Goal: Task Accomplishment & Management: Complete application form

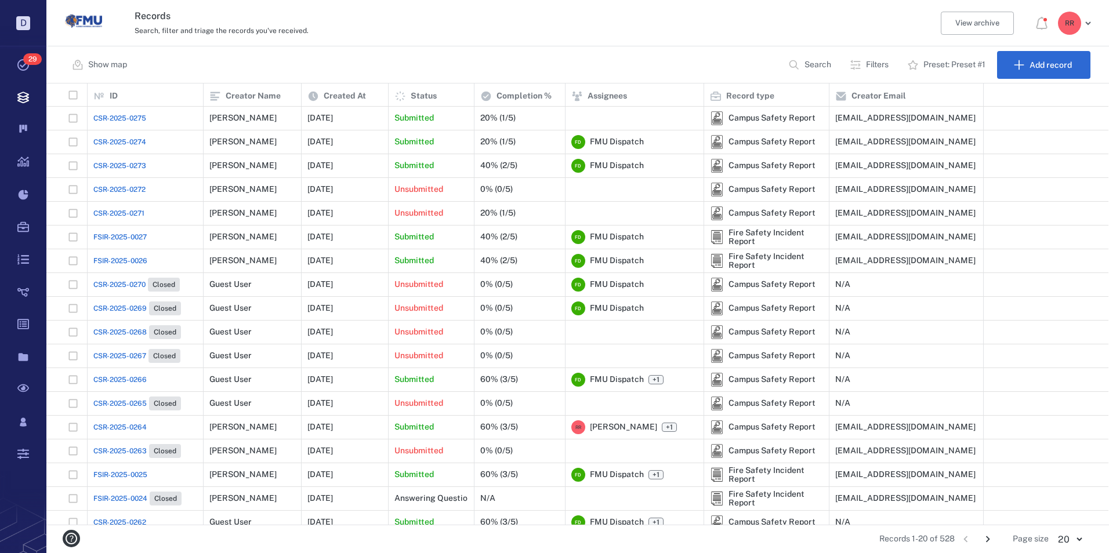
click at [139, 168] on span "CSR-2025-0273" at bounding box center [119, 166] width 53 height 10
click at [113, 167] on span "CSR-2025-0273" at bounding box center [119, 166] width 53 height 10
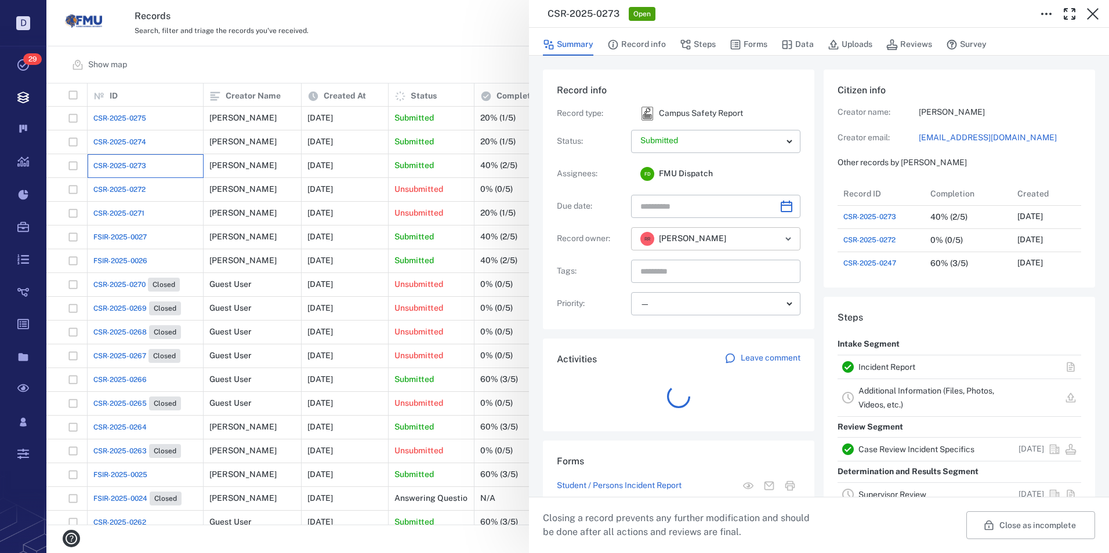
scroll to position [9, 9]
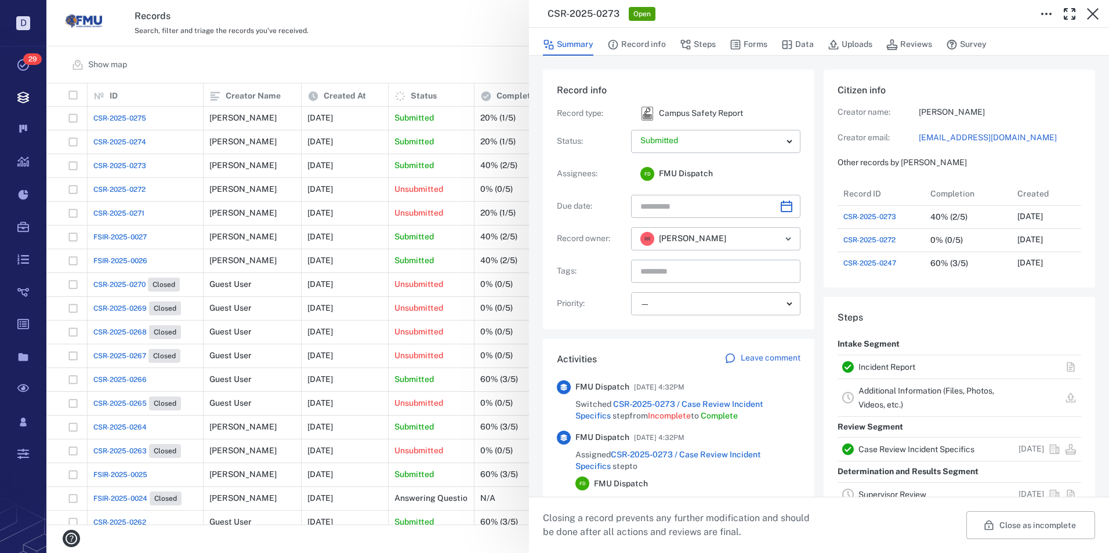
click at [878, 363] on link "Incident Report" at bounding box center [886, 366] width 57 height 9
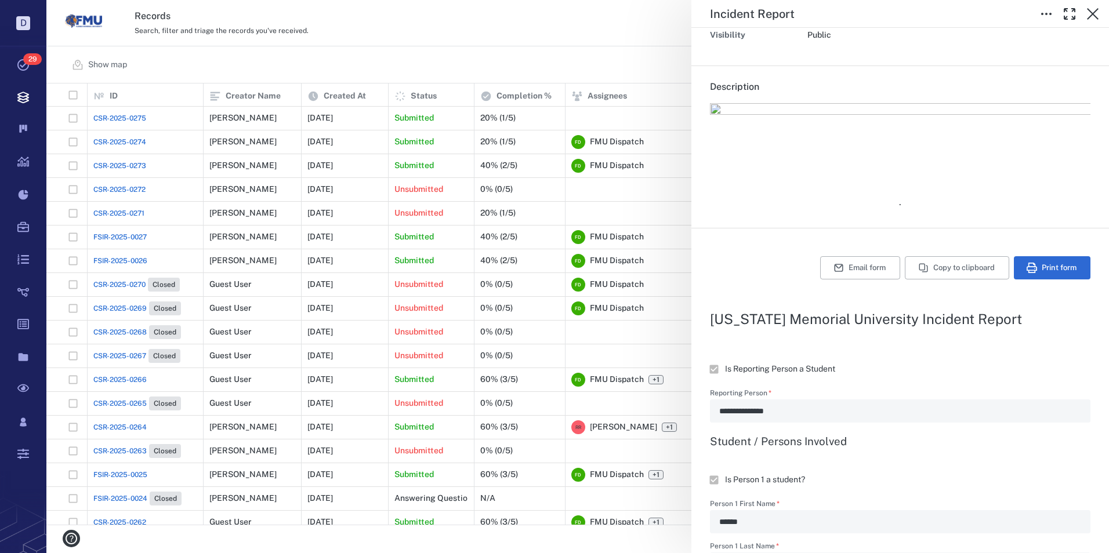
scroll to position [232, 0]
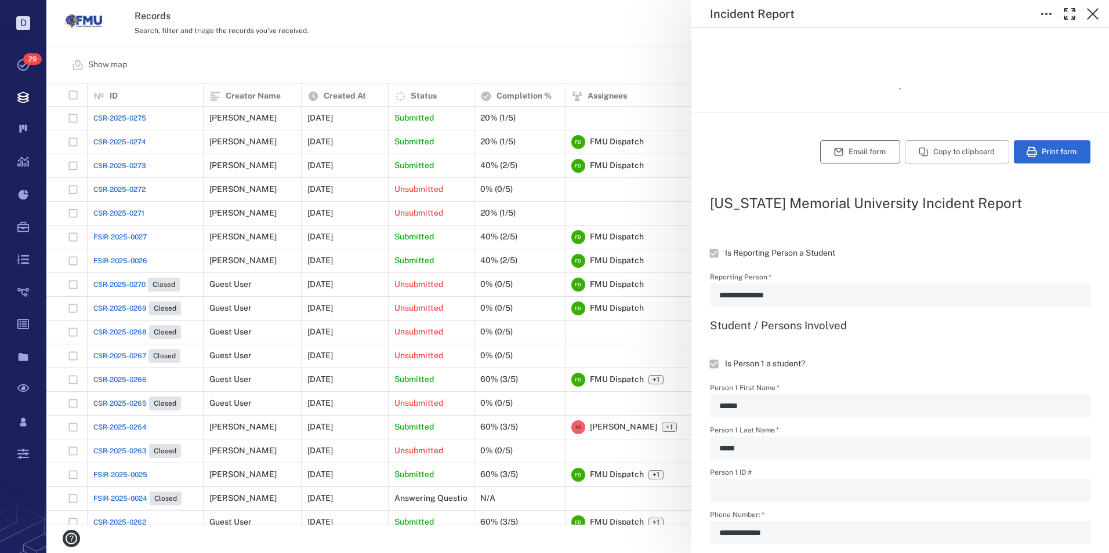
click at [851, 153] on button "Email form" at bounding box center [860, 151] width 80 height 23
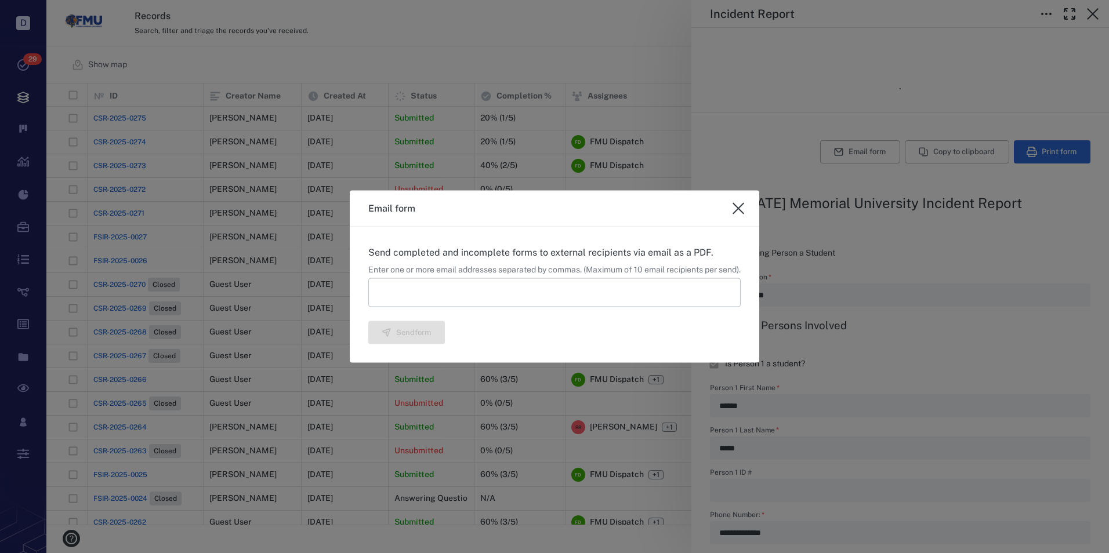
click at [467, 292] on input at bounding box center [554, 292] width 372 height 29
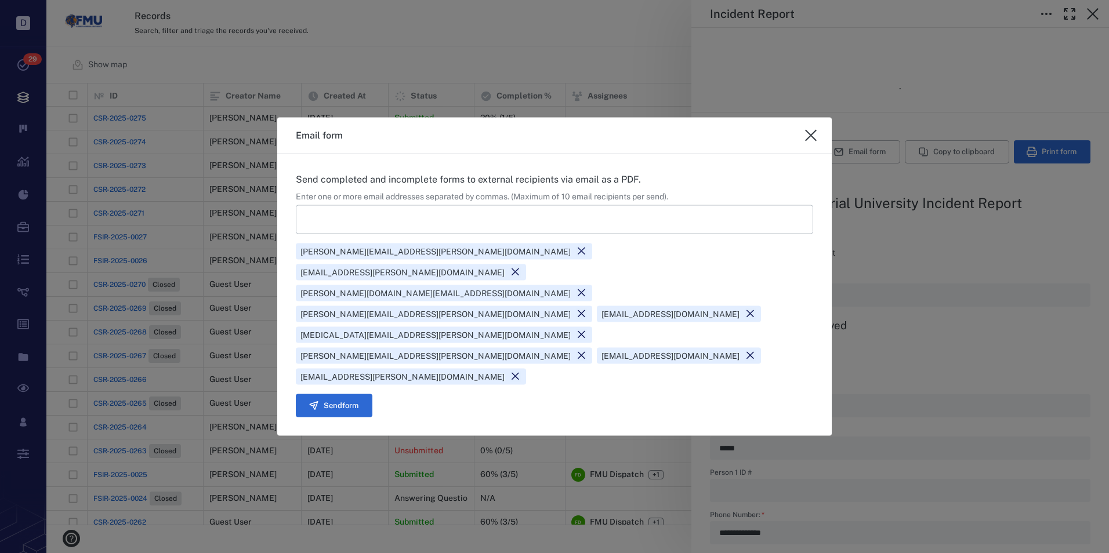
click at [756, 350] on icon at bounding box center [750, 355] width 11 height 11
click at [343, 394] on button "Send form" at bounding box center [334, 405] width 77 height 23
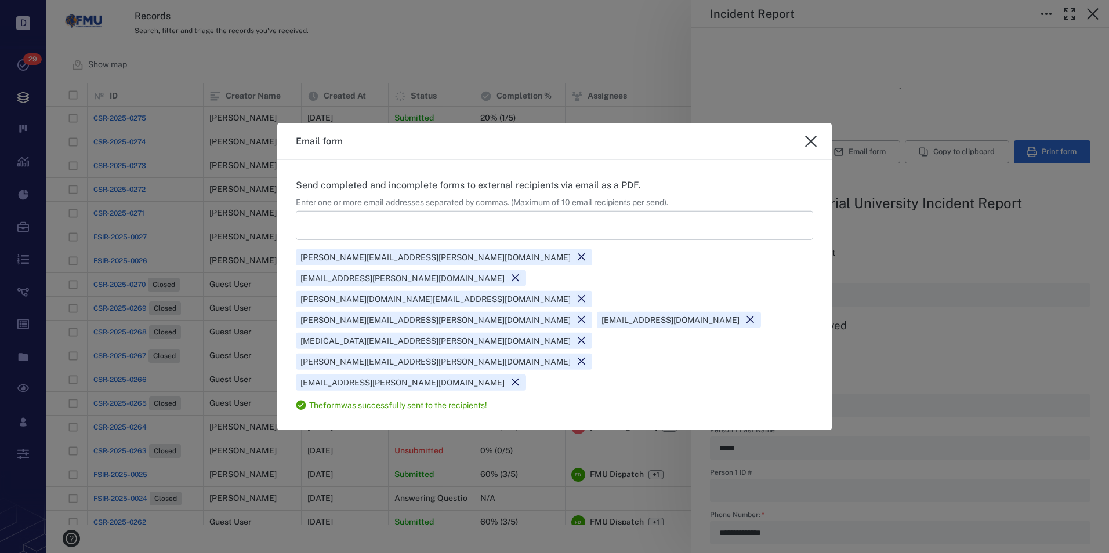
click at [807, 148] on icon "close" at bounding box center [811, 142] width 14 height 14
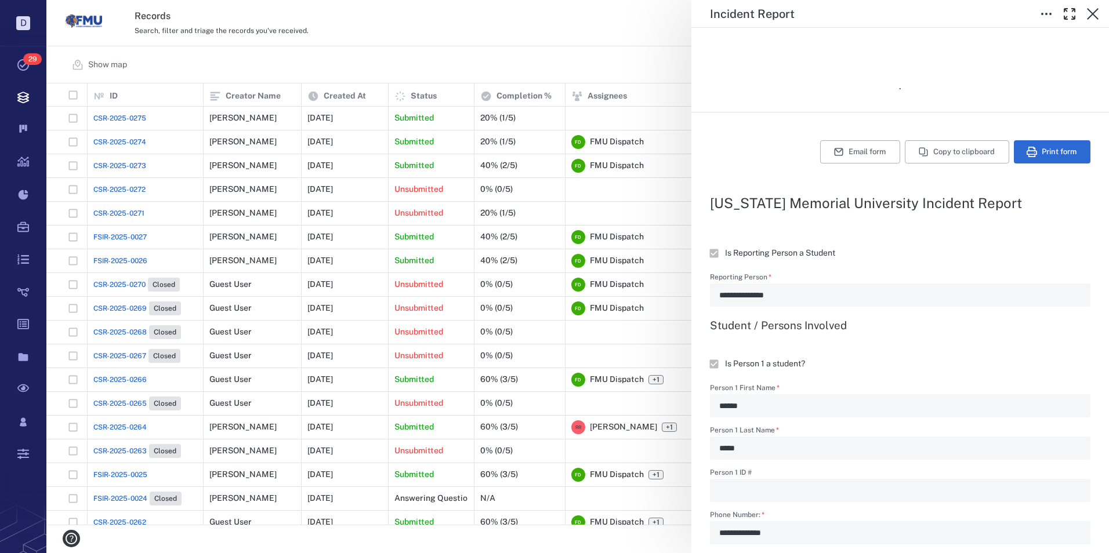
type textarea "*"
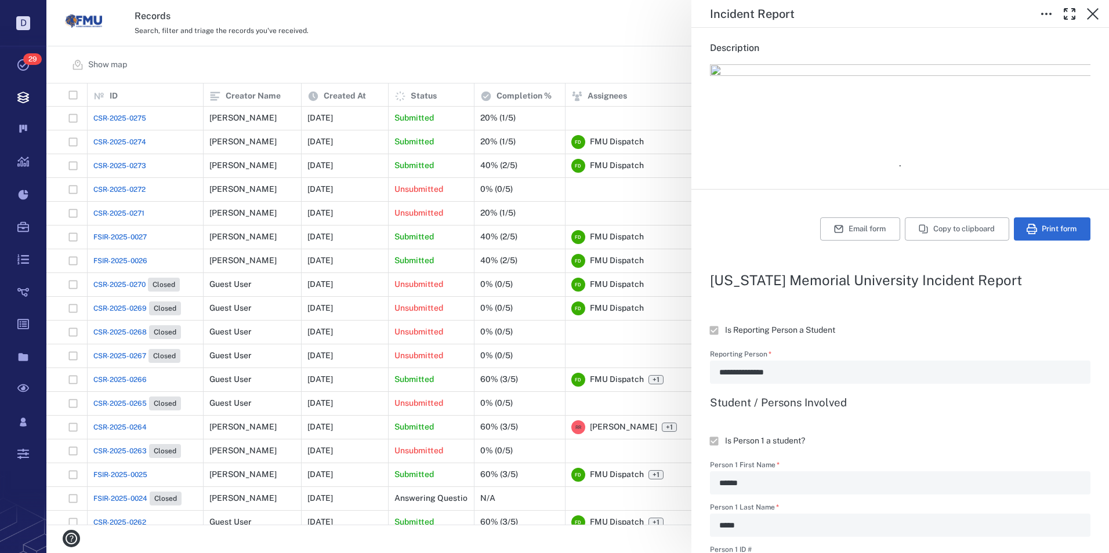
scroll to position [0, 0]
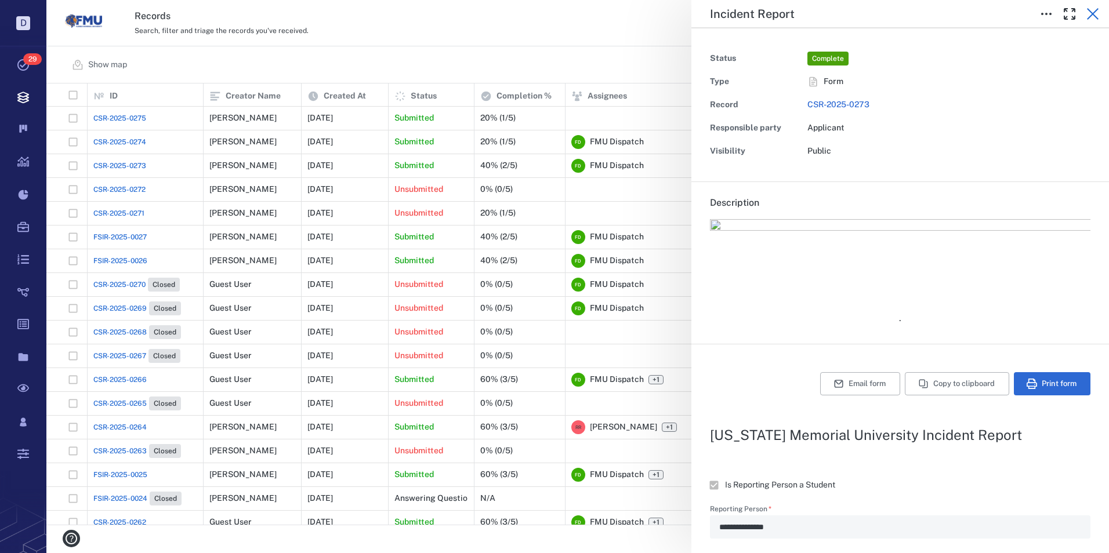
click at [1094, 11] on icon "button" at bounding box center [1093, 14] width 14 height 14
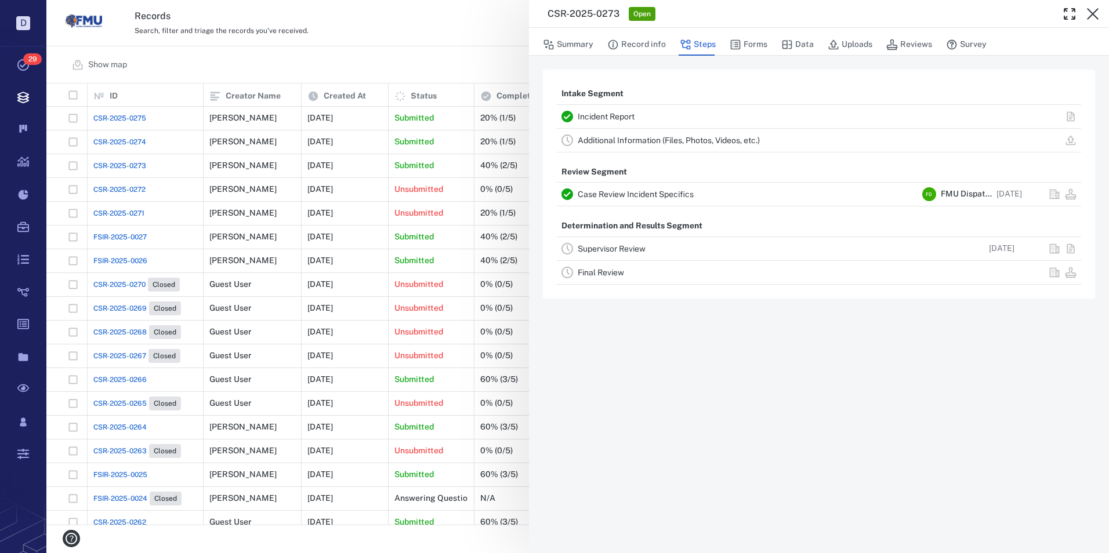
click at [605, 249] on link "Supervisor Review" at bounding box center [612, 248] width 68 height 9
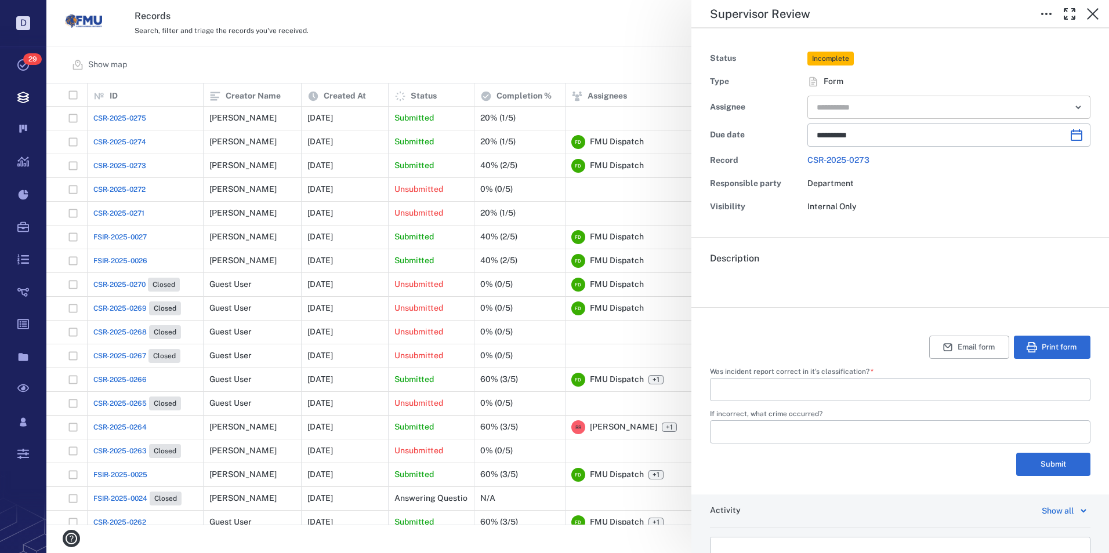
click at [846, 108] on input "text" at bounding box center [935, 107] width 240 height 16
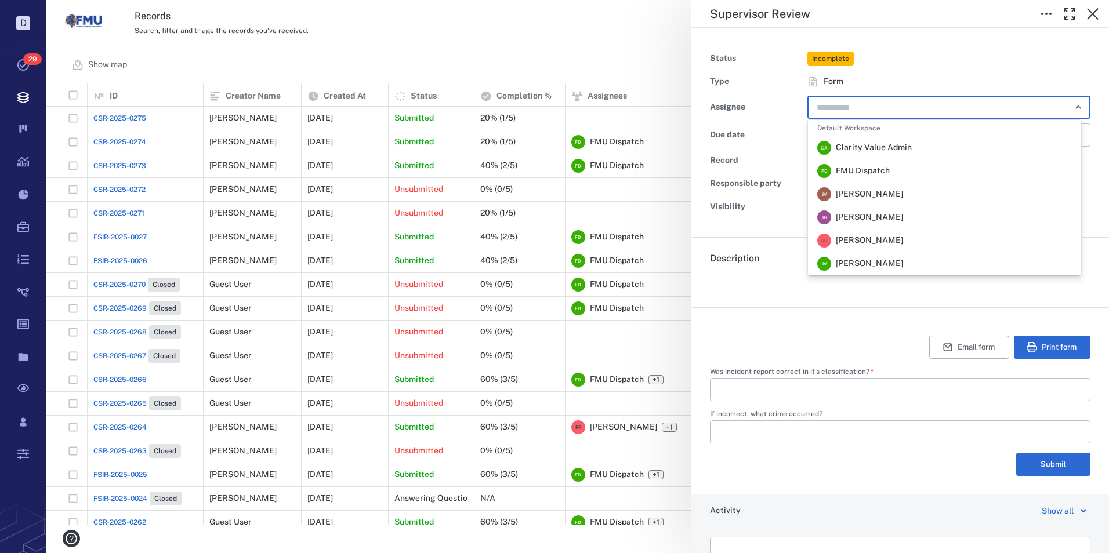
click at [865, 237] on span "[PERSON_NAME]" at bounding box center [869, 241] width 67 height 12
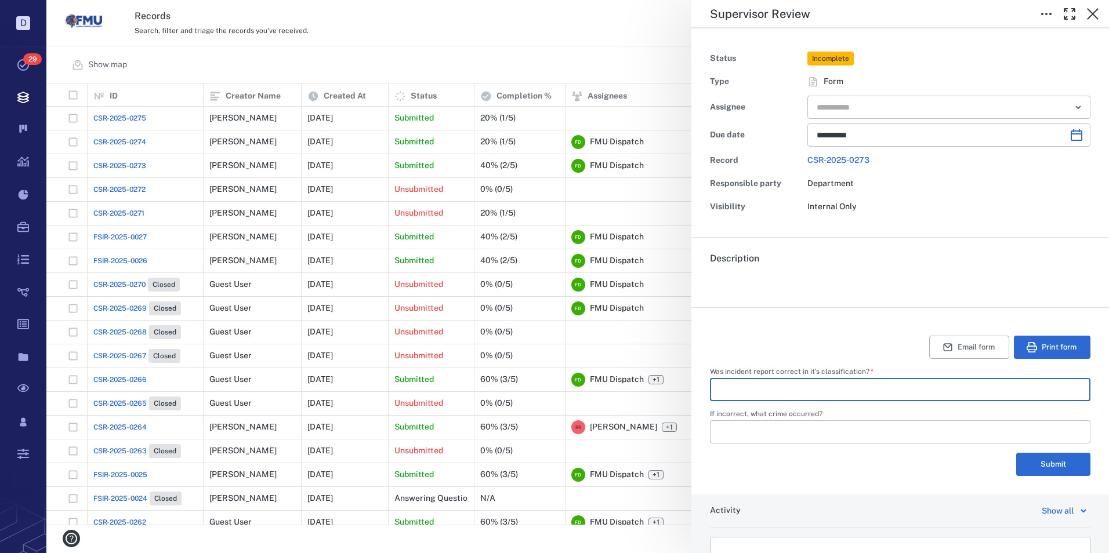
click at [784, 394] on input "Was incident report correct in it's classification?   *" at bounding box center [900, 389] width 362 height 23
type input "***"
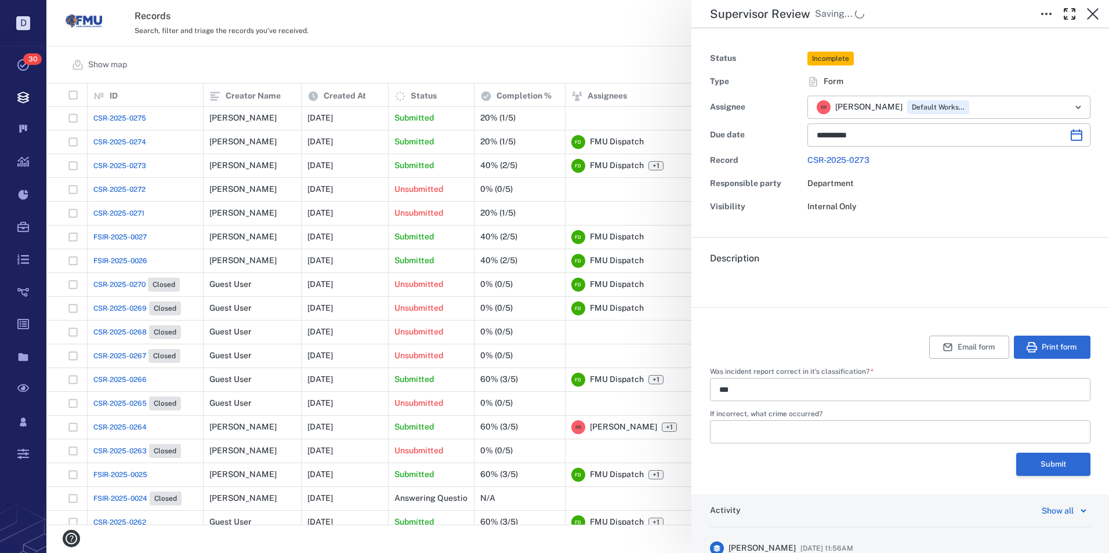
click at [1035, 469] on button "Submit" at bounding box center [1053, 464] width 74 height 23
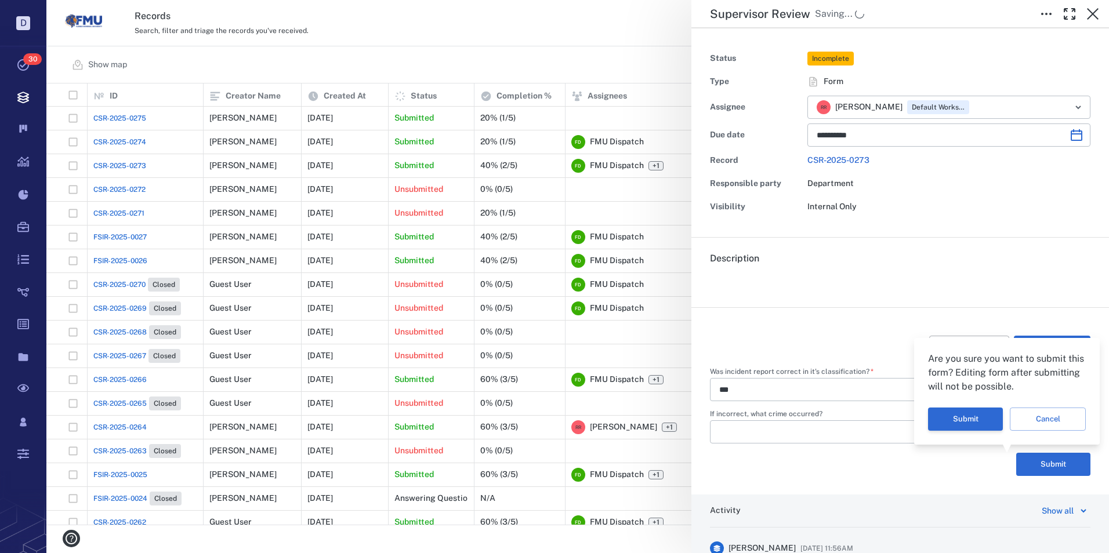
click at [971, 423] on button "Submit" at bounding box center [965, 419] width 75 height 23
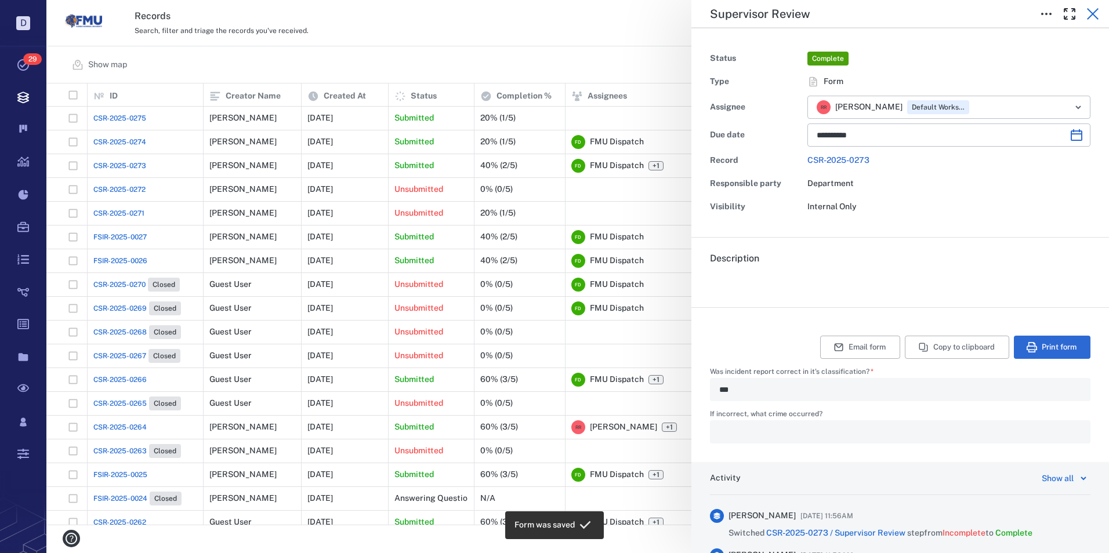
click at [1090, 12] on icon "button" at bounding box center [1093, 14] width 12 height 12
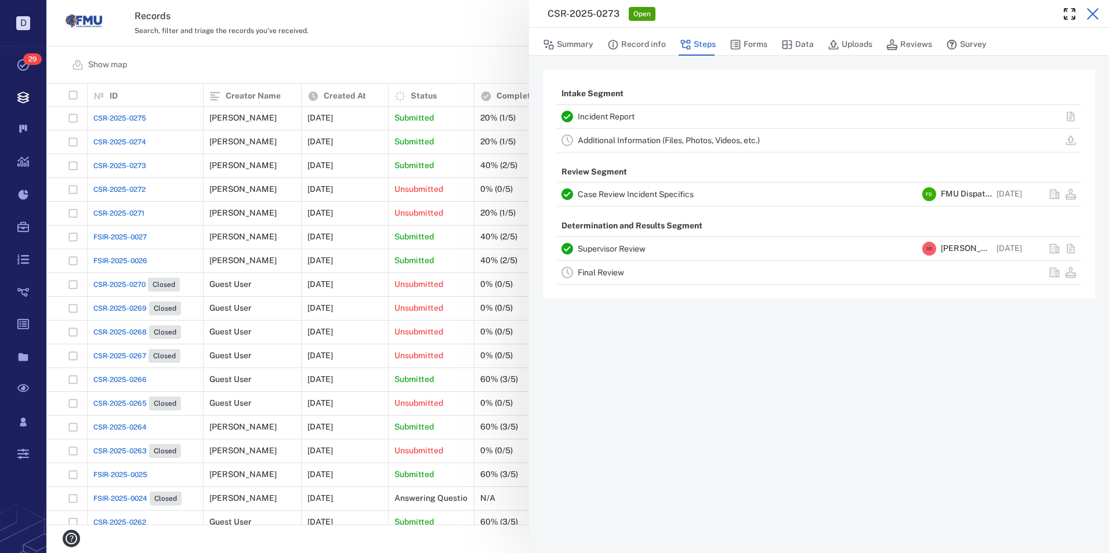
click at [1093, 16] on icon "button" at bounding box center [1093, 14] width 14 height 14
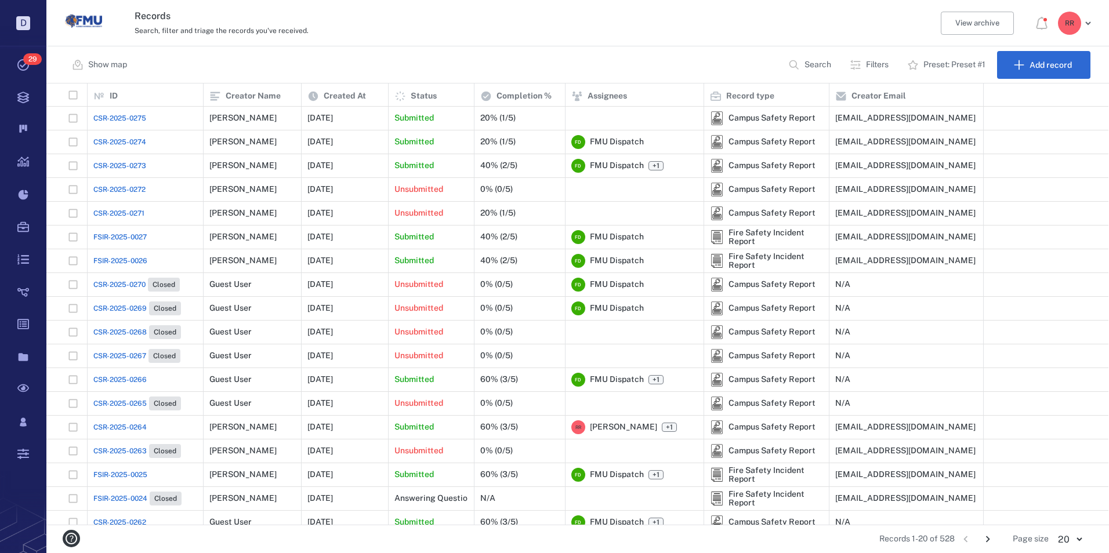
click at [114, 189] on span "CSR-2025-0272" at bounding box center [119, 189] width 52 height 10
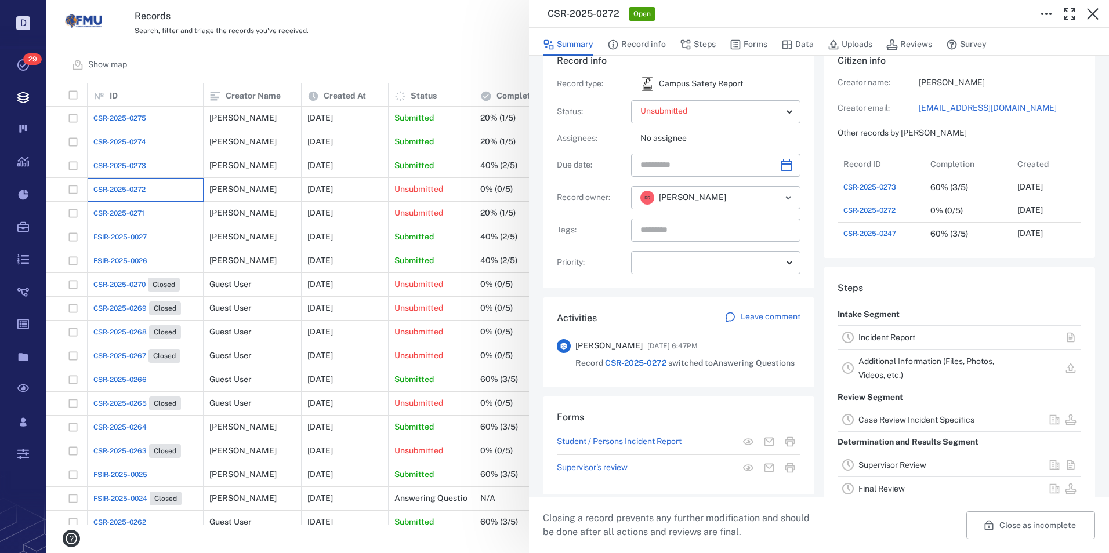
scroll to position [58, 0]
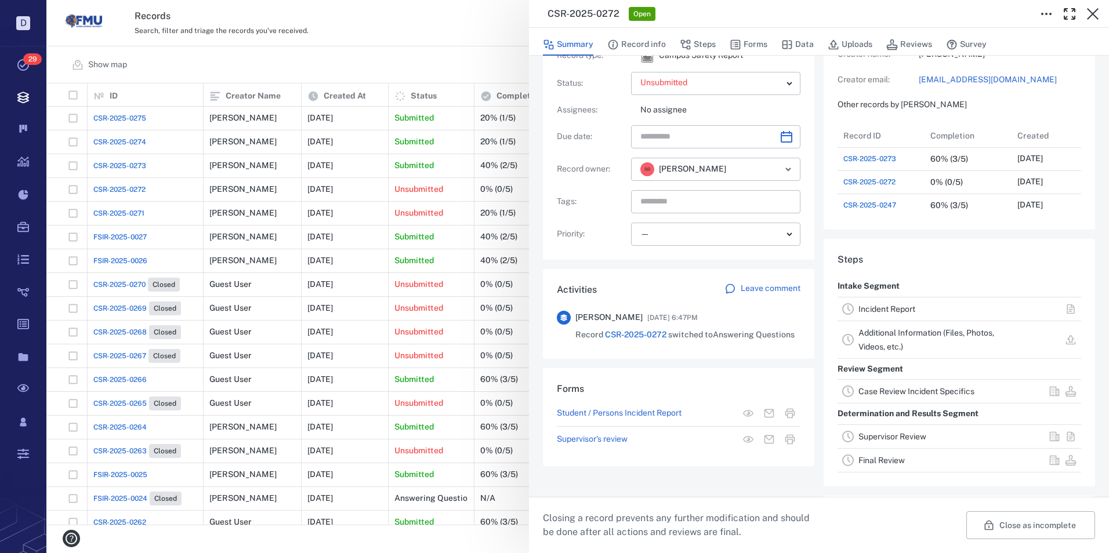
click at [881, 302] on div "Incident Report" at bounding box center [929, 309] width 143 height 14
click at [883, 307] on link "Incident Report" at bounding box center [886, 308] width 57 height 9
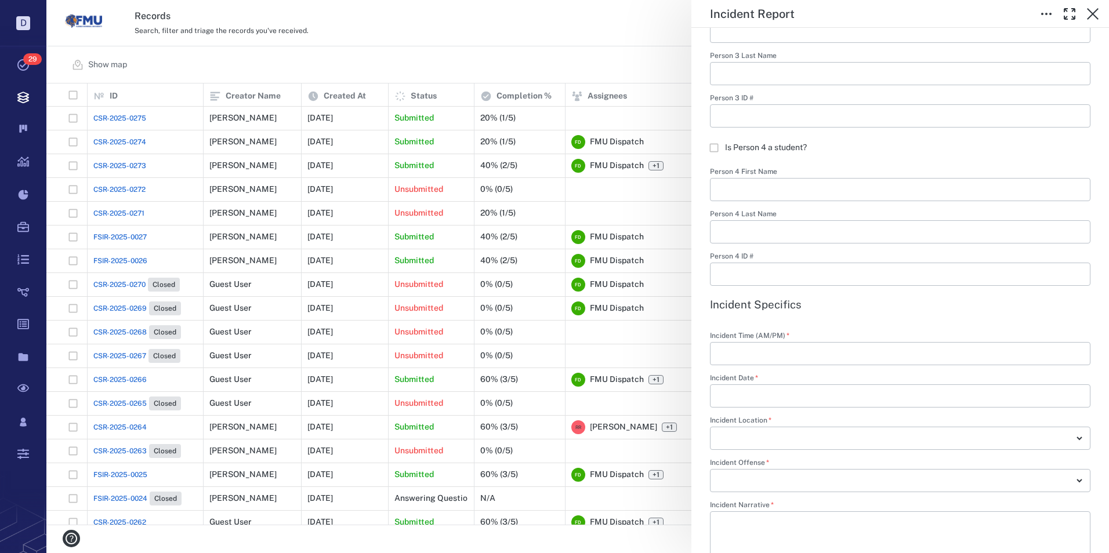
scroll to position [1353, 0]
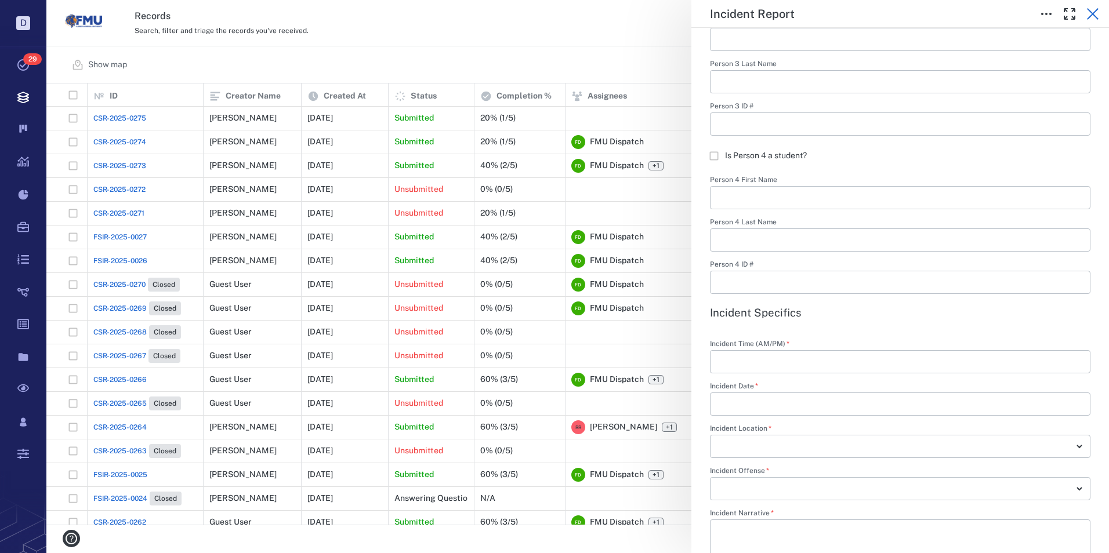
click at [1094, 17] on icon "button" at bounding box center [1093, 14] width 14 height 14
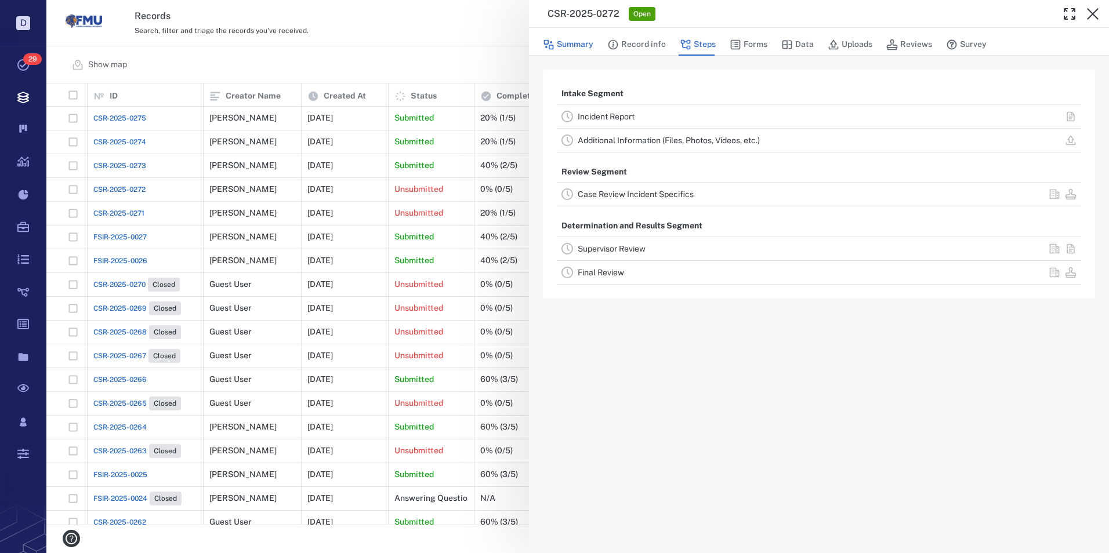
click at [569, 45] on button "Summary" at bounding box center [568, 45] width 50 height 22
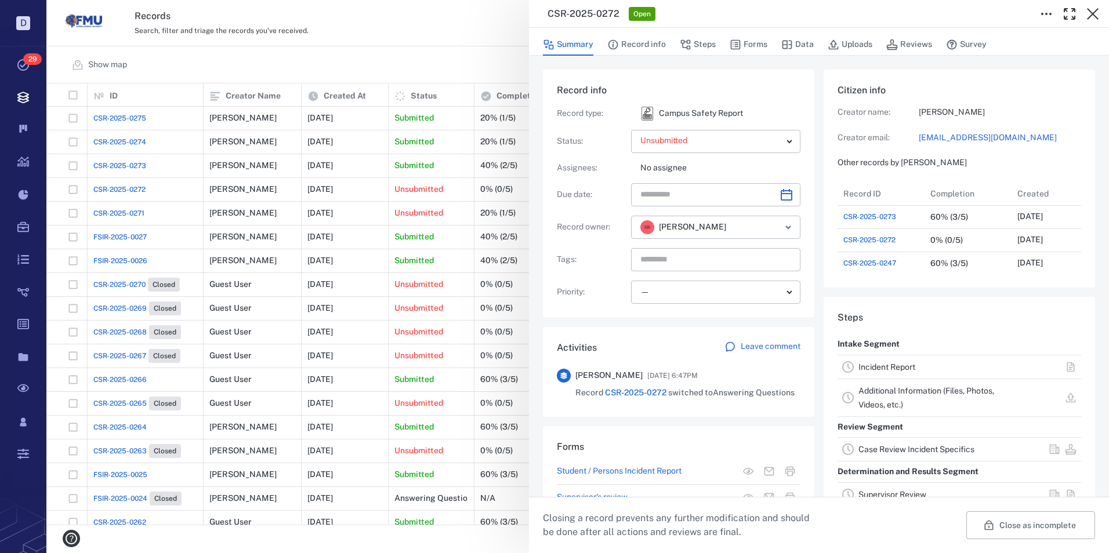
scroll to position [116, 222]
click at [1013, 522] on button "Close as incomplete" at bounding box center [1030, 525] width 129 height 28
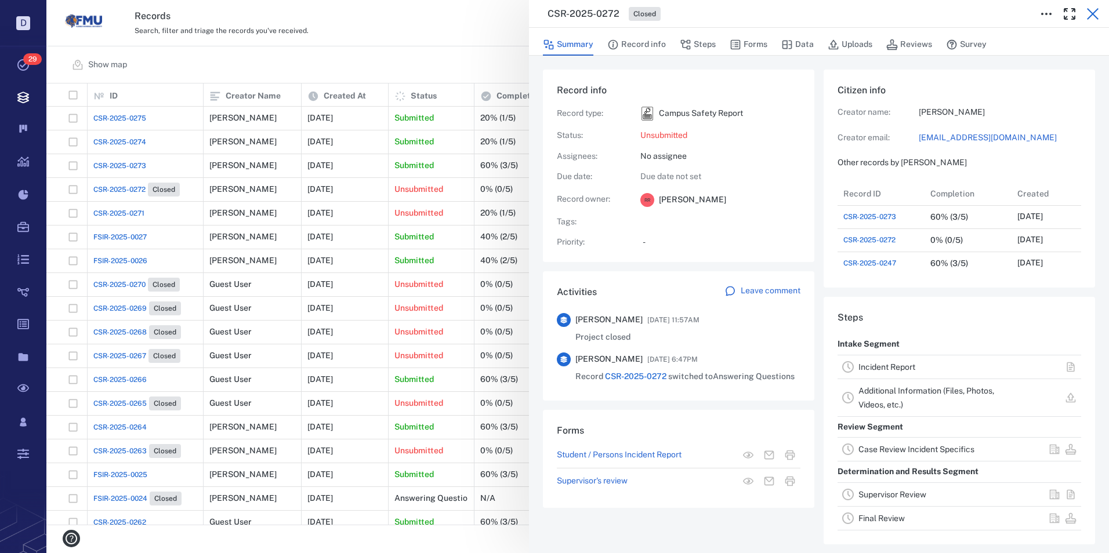
click at [1094, 12] on icon "button" at bounding box center [1093, 14] width 12 height 12
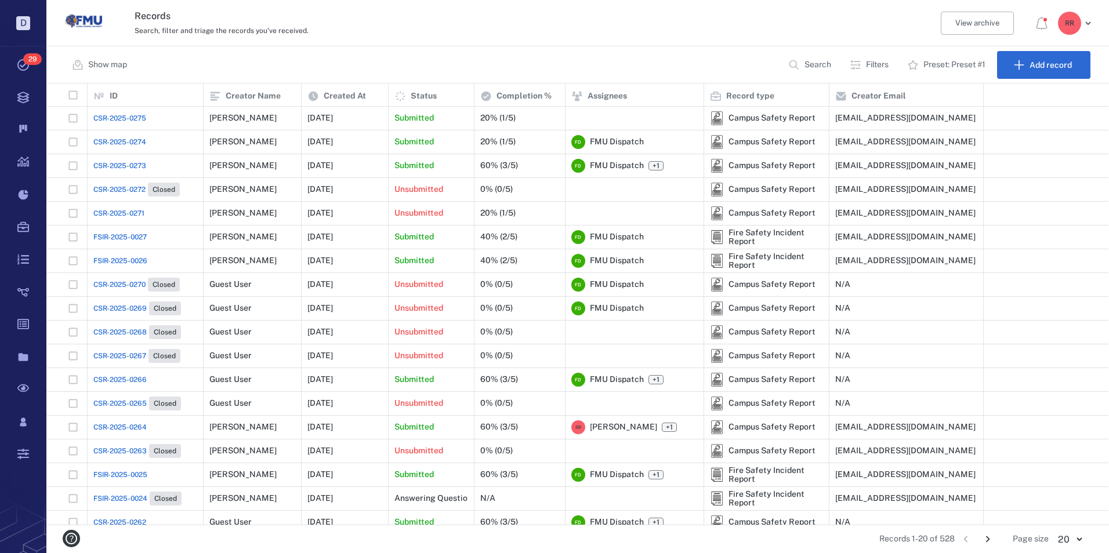
click at [141, 259] on span "FSIR-2025-0026" at bounding box center [120, 261] width 54 height 10
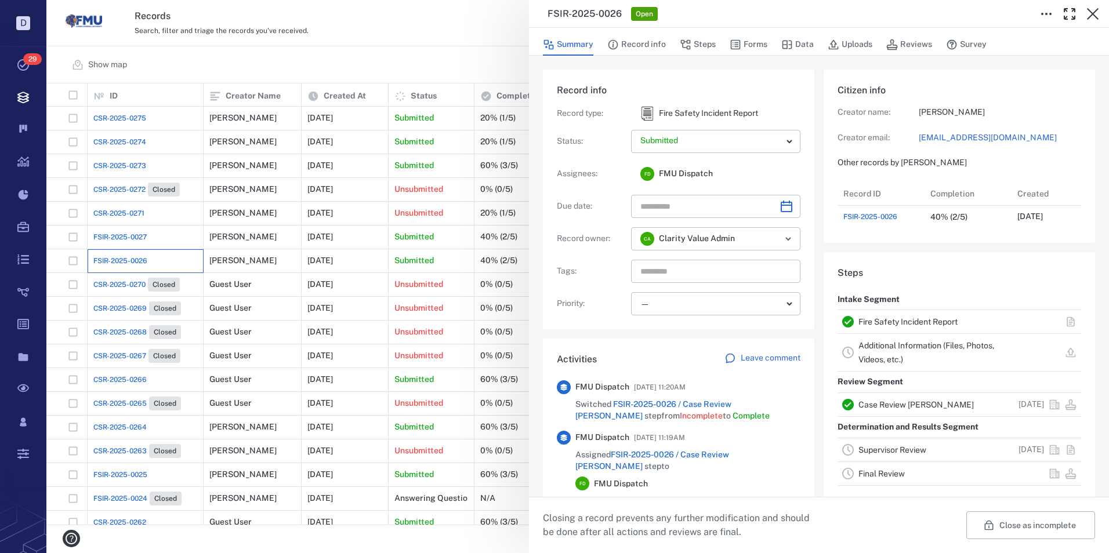
scroll to position [46, 230]
click at [894, 326] on link "Fire Safety Incident Report" at bounding box center [907, 321] width 99 height 9
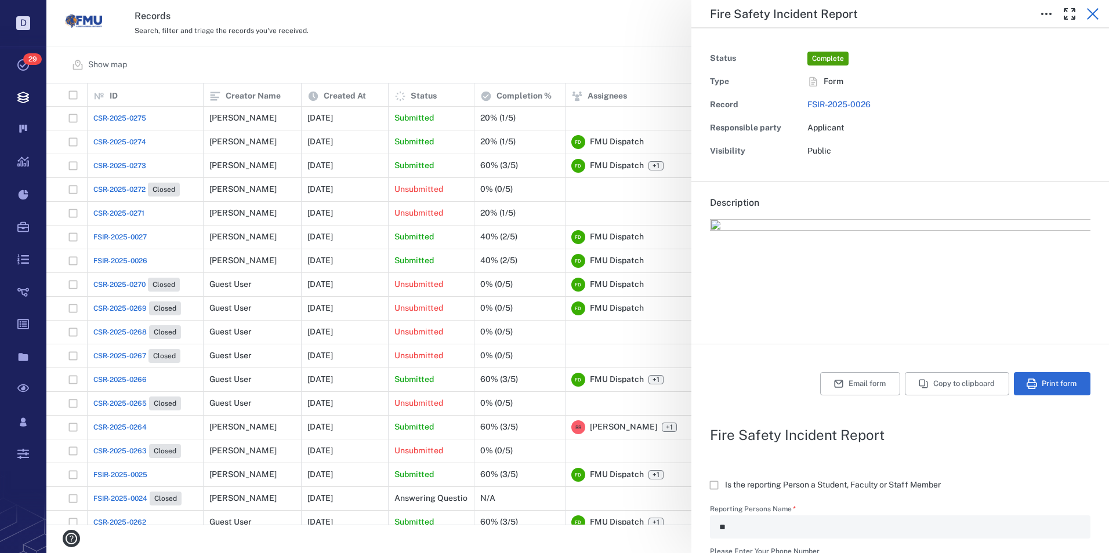
click at [1092, 13] on icon "button" at bounding box center [1093, 14] width 12 height 12
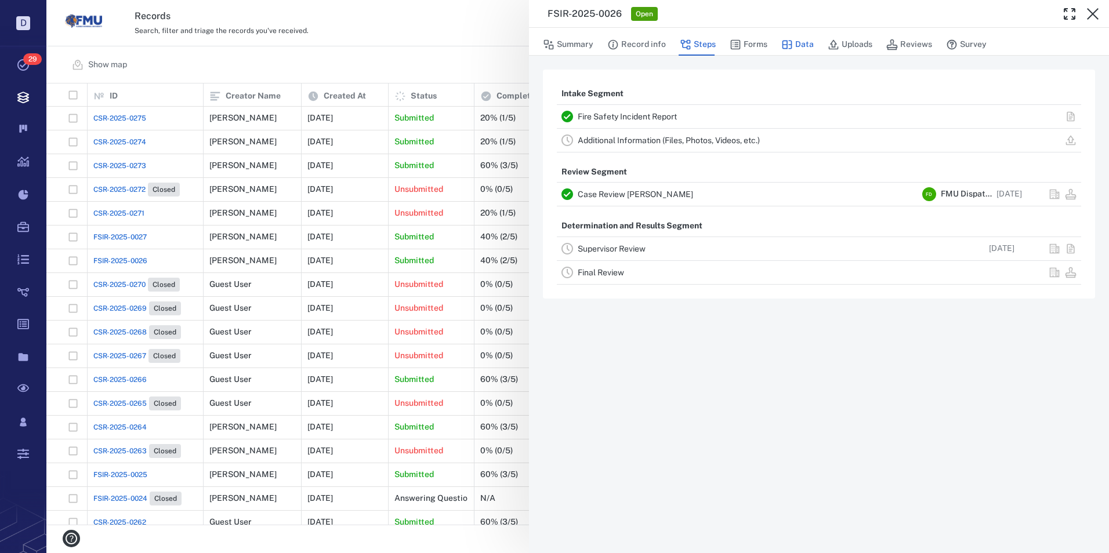
click at [800, 40] on button "Data" at bounding box center [797, 45] width 32 height 22
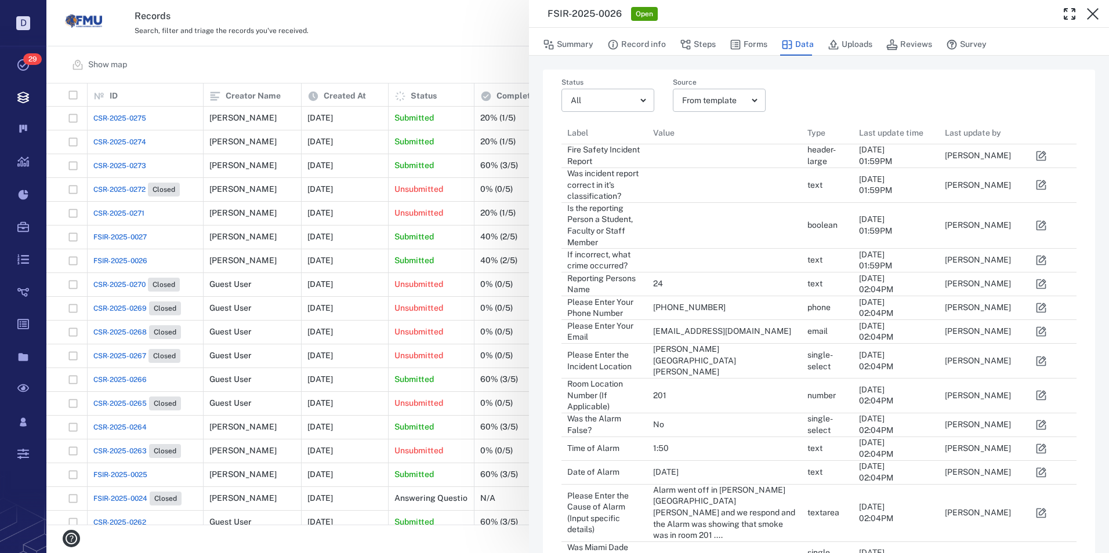
click at [1040, 282] on icon "button" at bounding box center [1041, 285] width 10 height 10
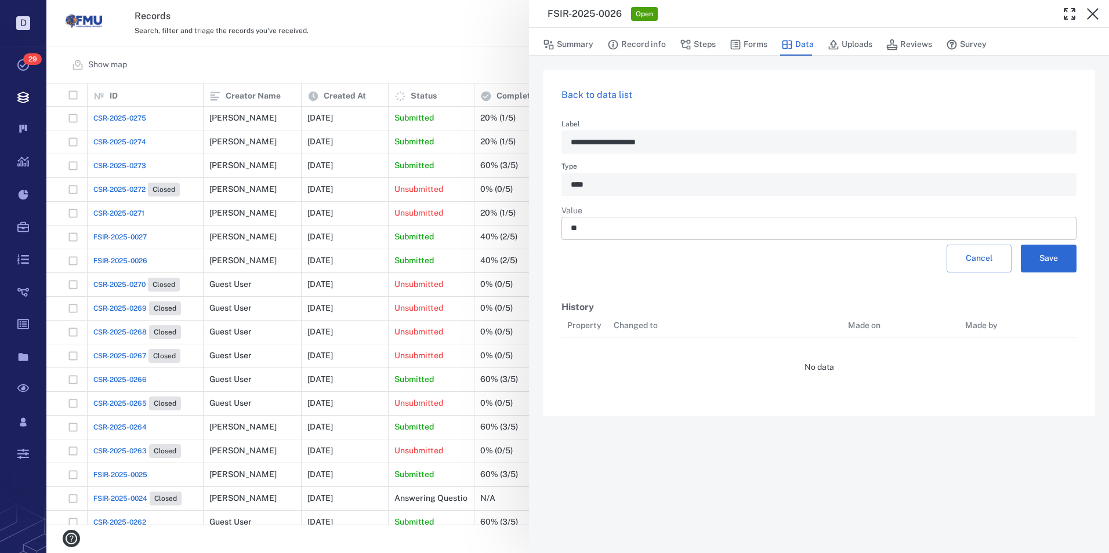
scroll to position [9, 9]
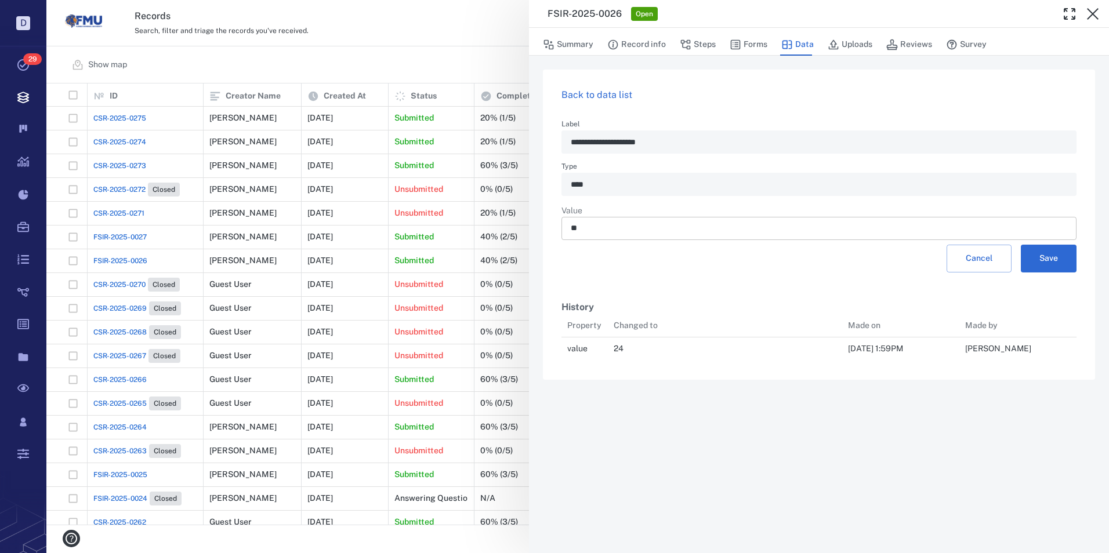
click at [571, 231] on input "**" at bounding box center [819, 228] width 496 height 23
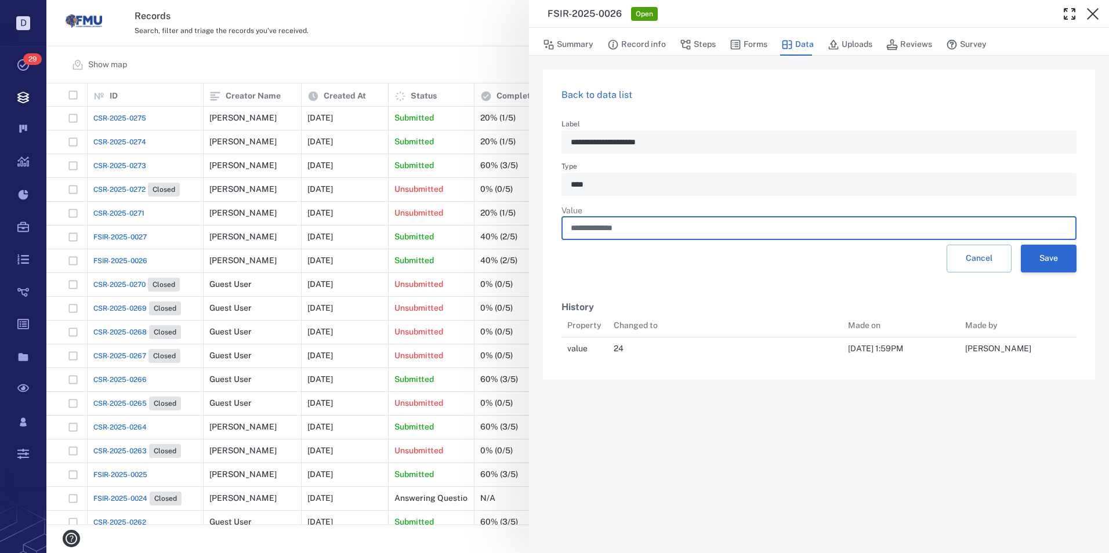
type input "**********"
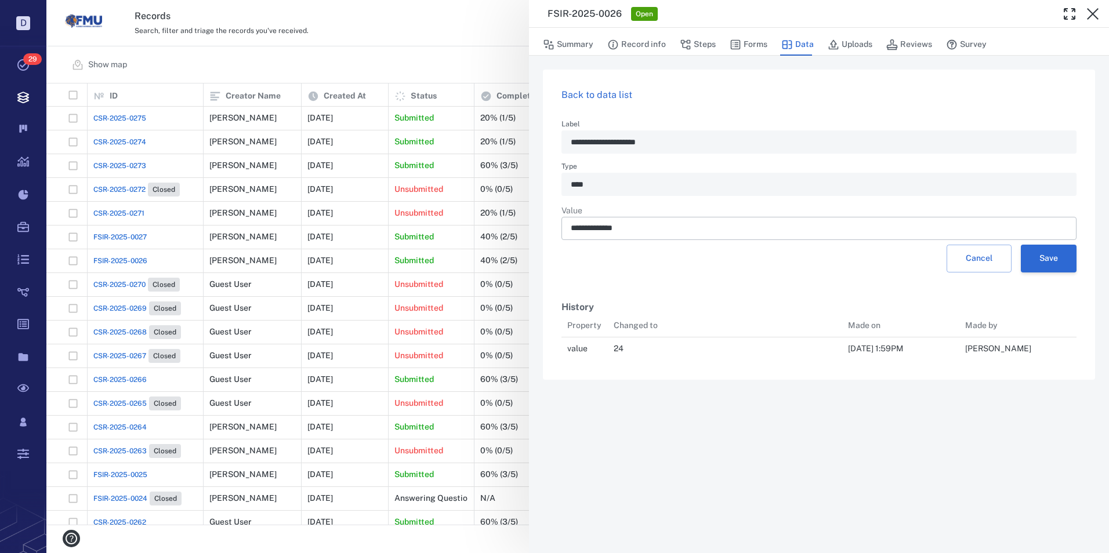
click at [1039, 253] on button "Save" at bounding box center [1049, 259] width 56 height 28
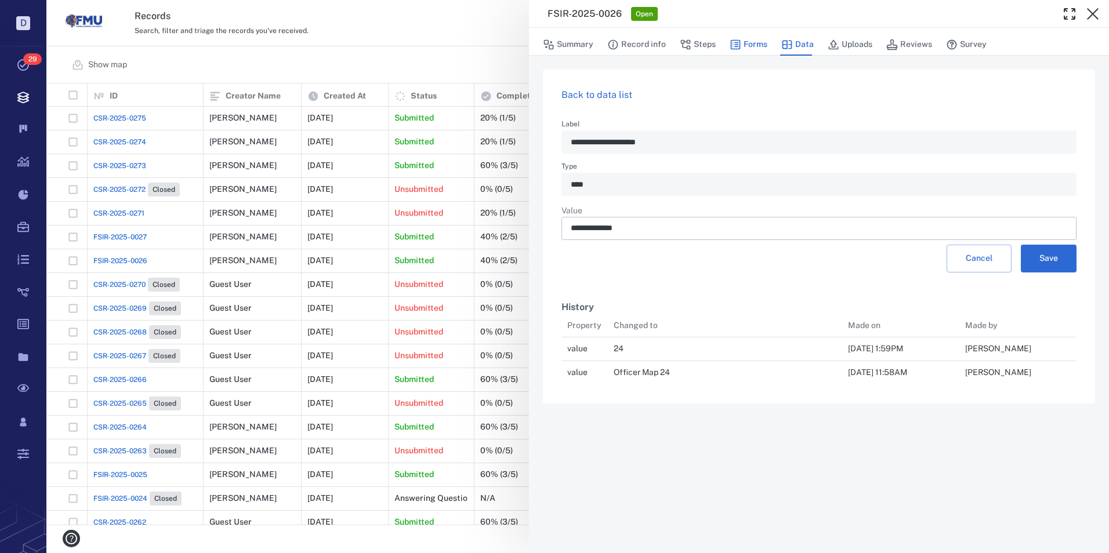
click at [739, 39] on icon "button" at bounding box center [736, 45] width 12 height 12
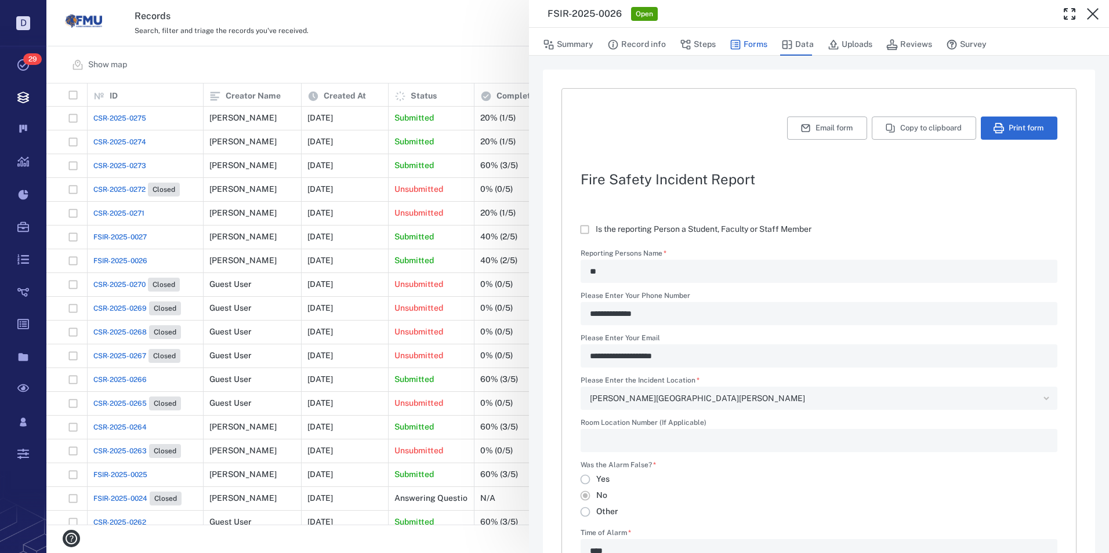
type textarea "*"
type input "**********"
click at [803, 124] on button "Email form" at bounding box center [827, 128] width 80 height 23
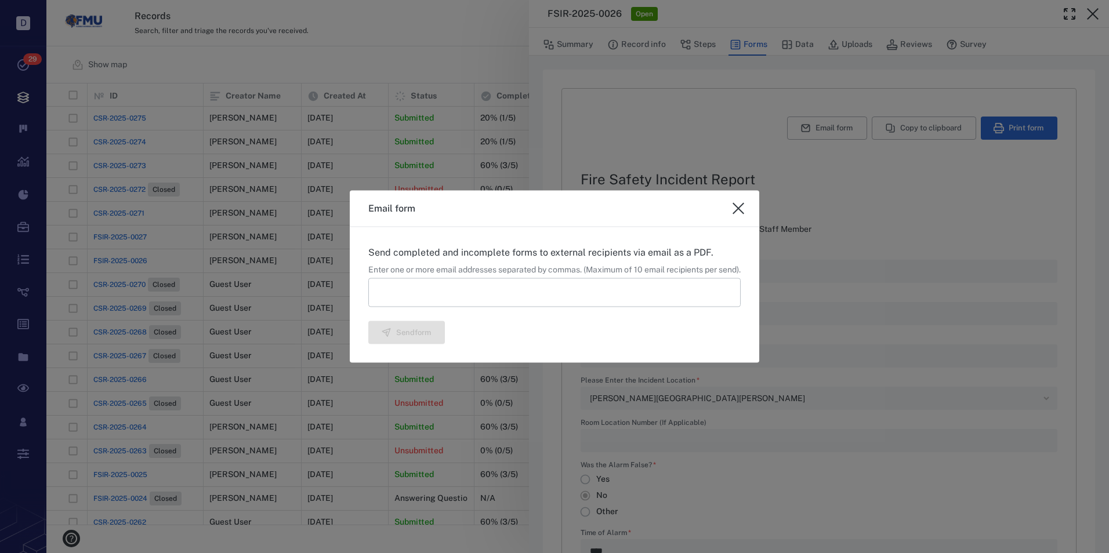
click at [456, 297] on input at bounding box center [554, 292] width 372 height 29
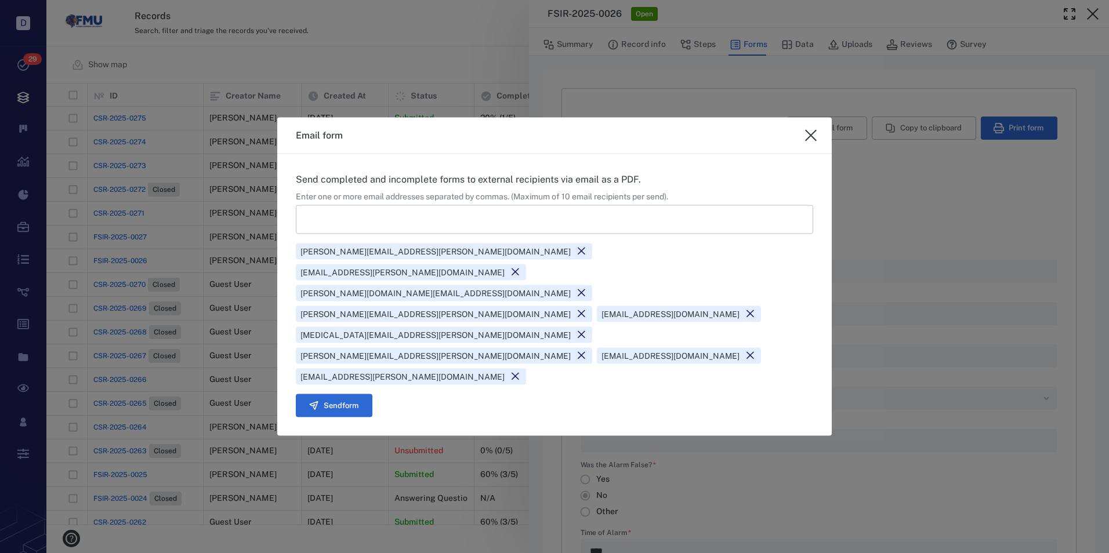
click at [756, 350] on icon at bounding box center [750, 355] width 11 height 11
click at [353, 394] on button "Send form" at bounding box center [334, 405] width 77 height 23
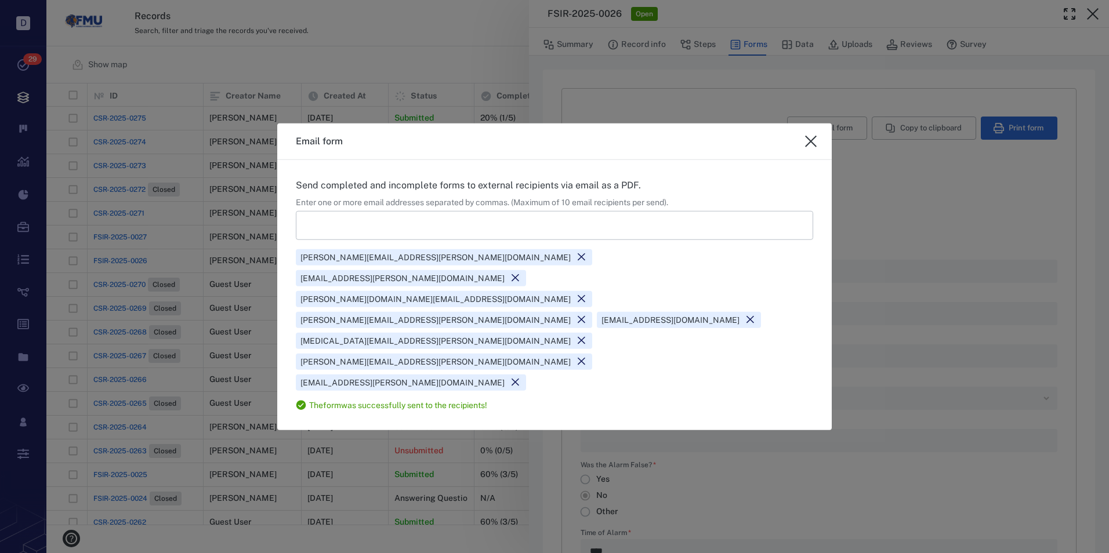
click at [811, 147] on icon "close" at bounding box center [811, 142] width 12 height 12
type textarea "*"
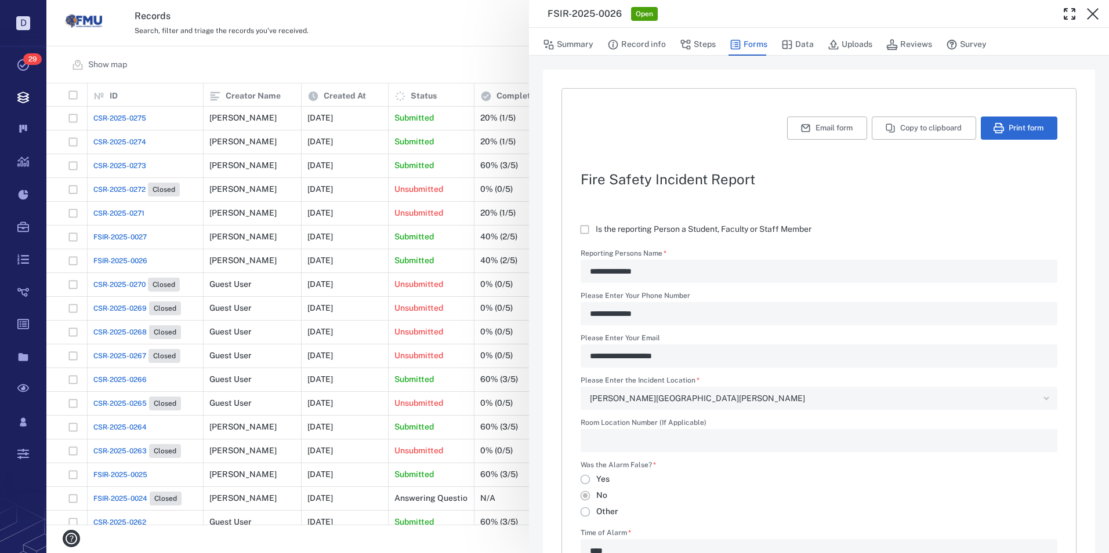
drag, startPoint x: 1093, startPoint y: 10, endPoint x: 641, endPoint y: 132, distance: 468.3
click at [1093, 10] on icon "button" at bounding box center [1093, 14] width 14 height 14
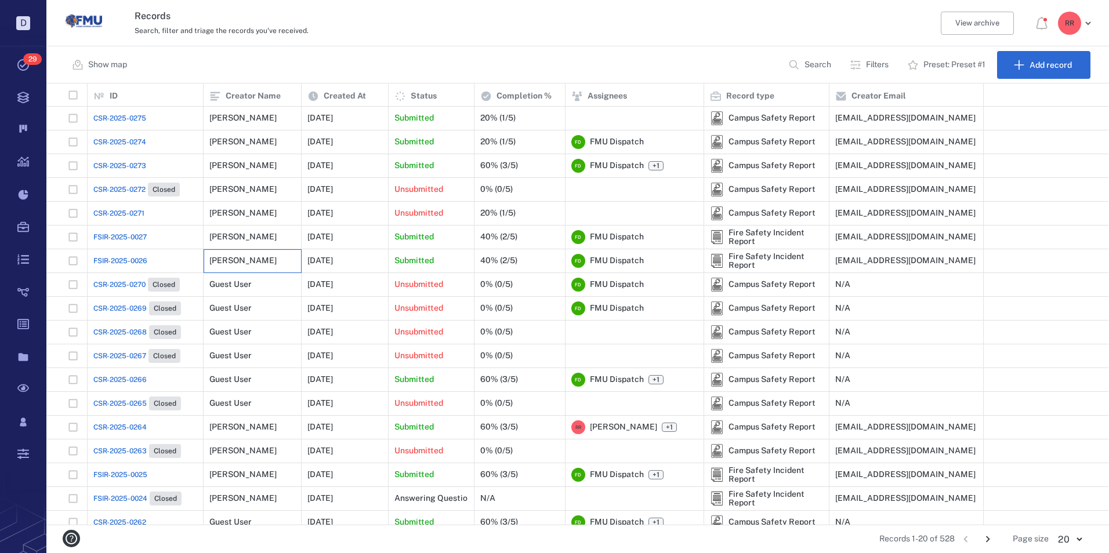
click at [238, 259] on div "[PERSON_NAME]" at bounding box center [242, 260] width 67 height 9
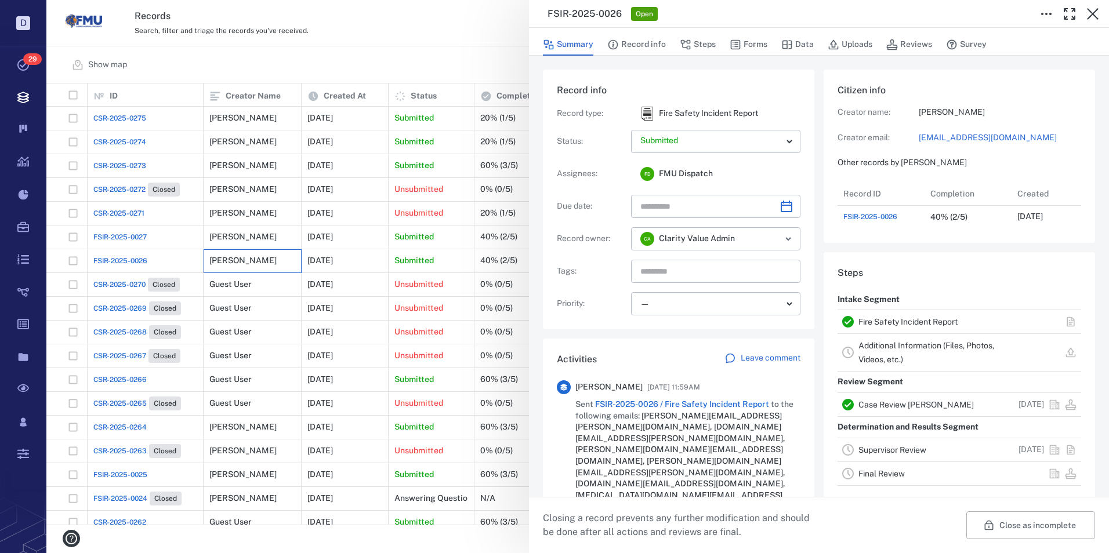
scroll to position [46, 230]
click at [872, 455] on link "Supervisor Review" at bounding box center [892, 449] width 68 height 9
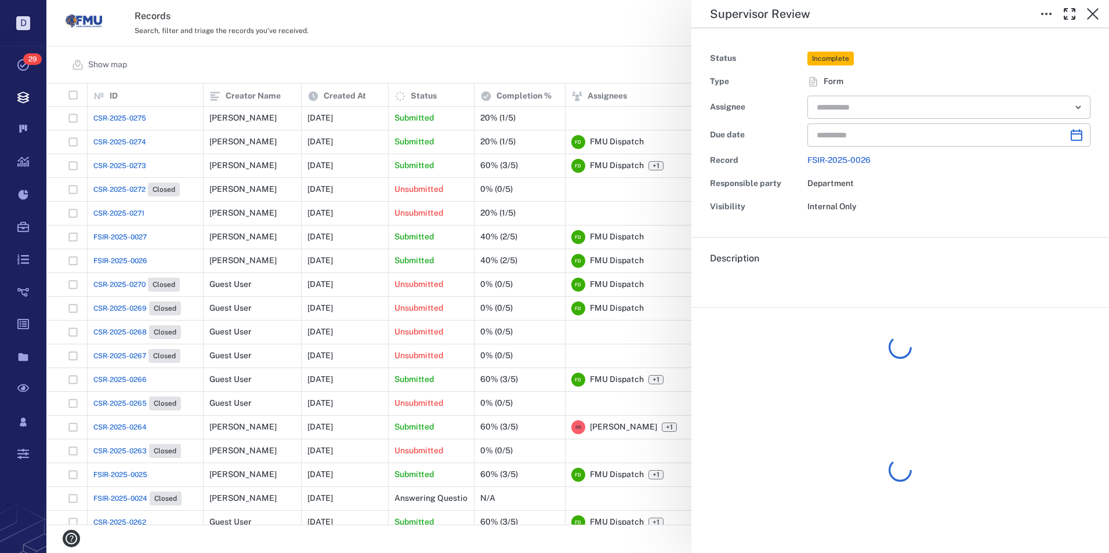
type input "**********"
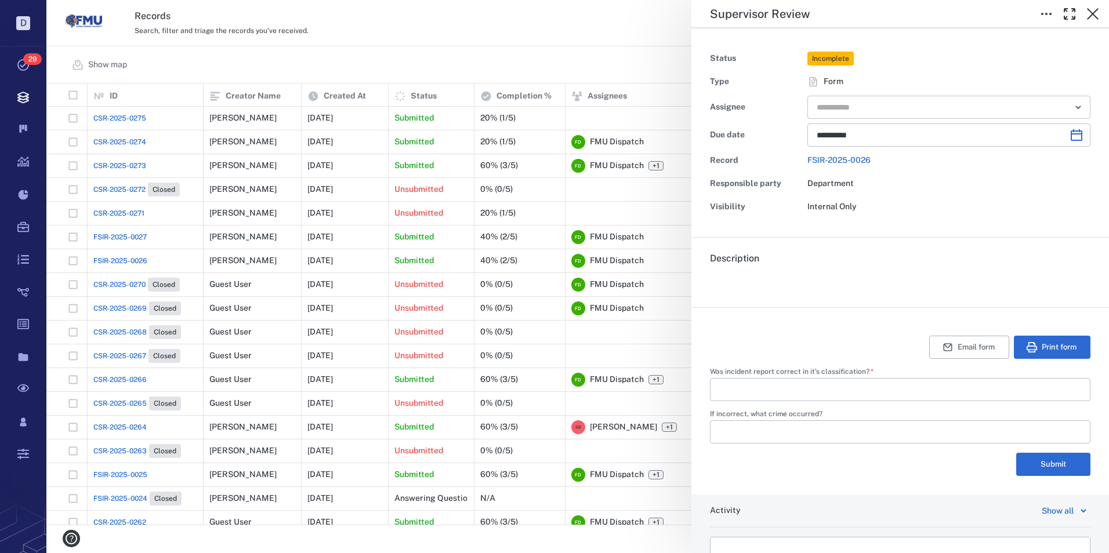
click at [857, 111] on input "text" at bounding box center [935, 107] width 240 height 16
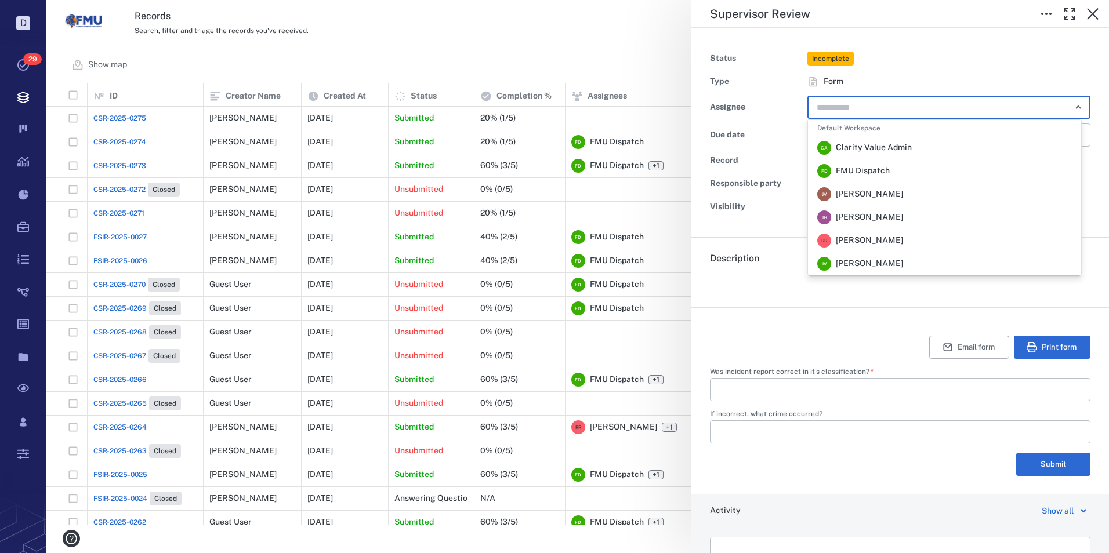
click at [871, 240] on span "[PERSON_NAME]" at bounding box center [869, 241] width 67 height 12
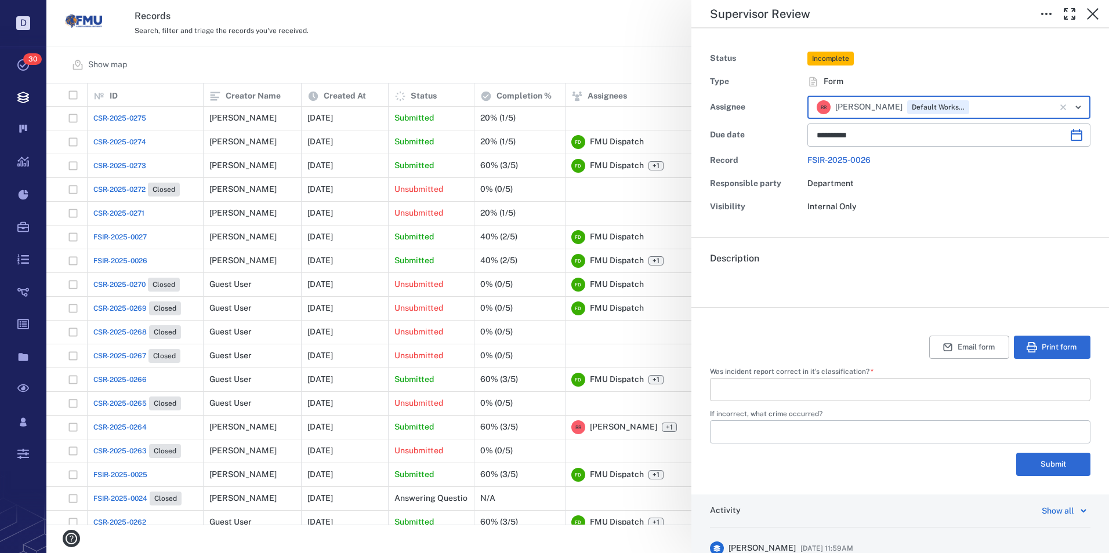
click at [796, 394] on input "Was incident report correct in it's classification?   *" at bounding box center [900, 389] width 362 height 23
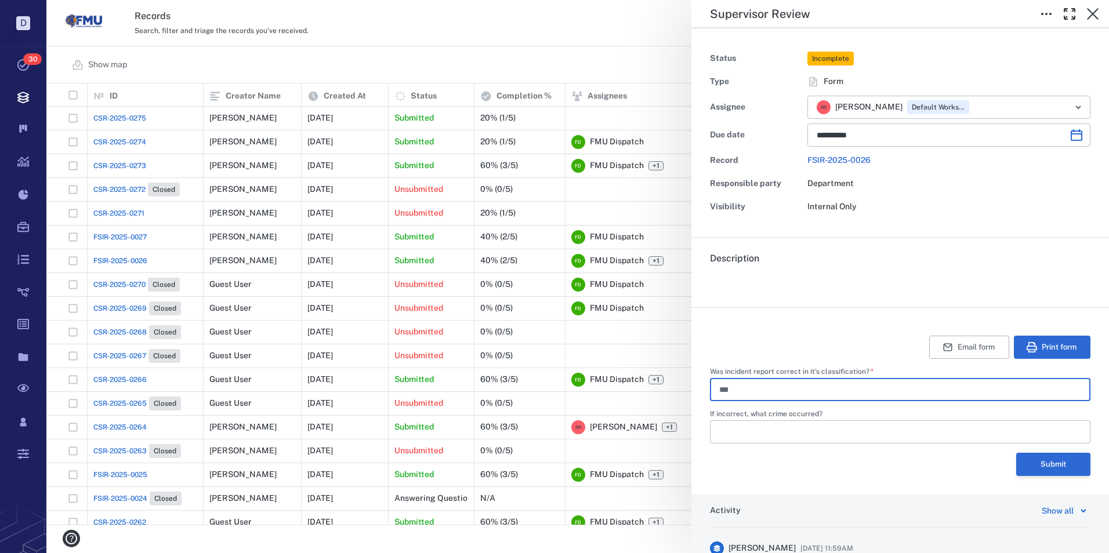
type input "***"
click at [1051, 465] on button "Submit" at bounding box center [1053, 464] width 74 height 23
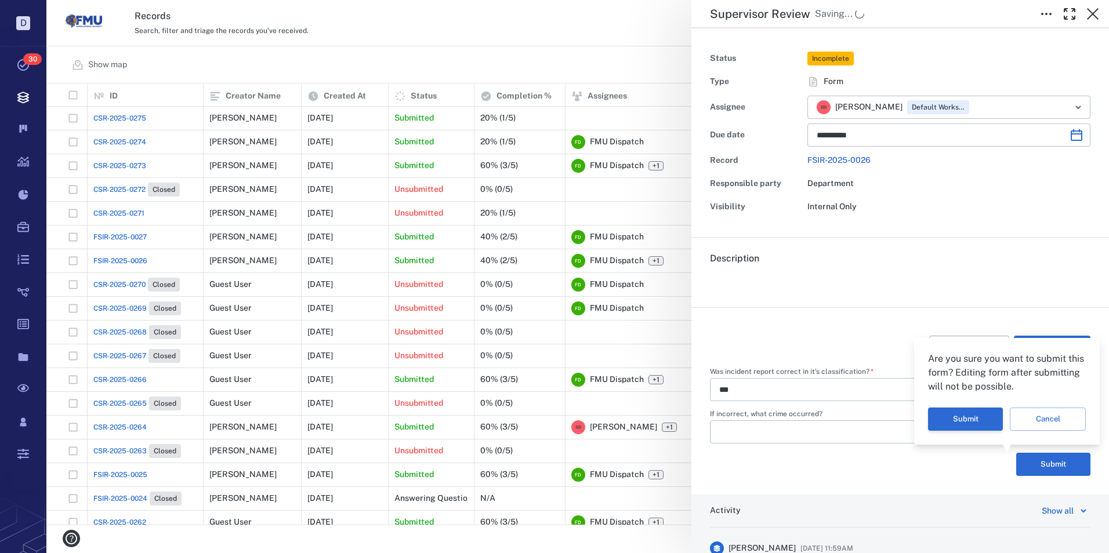
click at [970, 414] on button "Submit" at bounding box center [965, 419] width 75 height 23
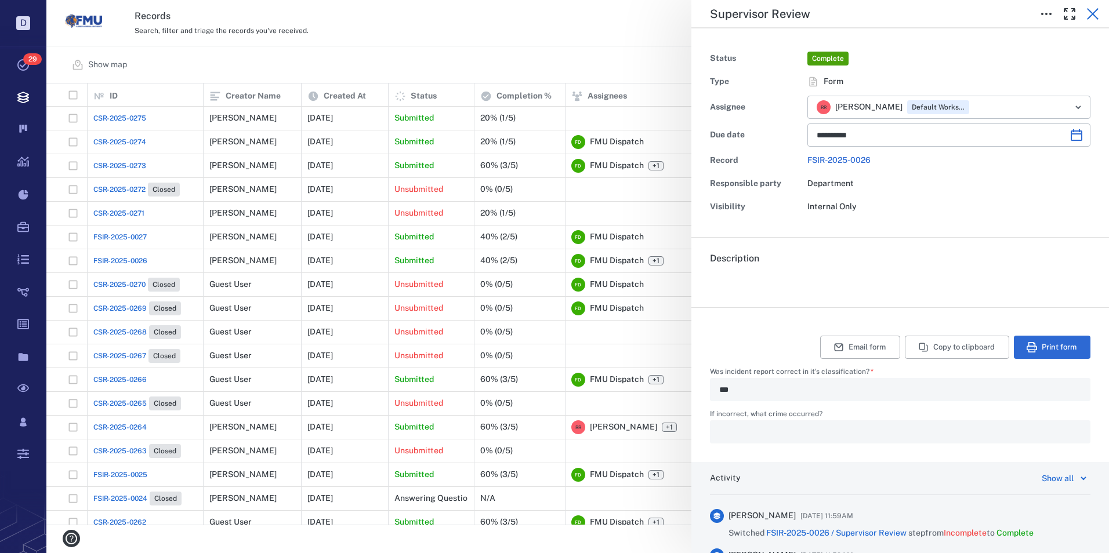
click at [1094, 12] on icon "button" at bounding box center [1093, 14] width 12 height 12
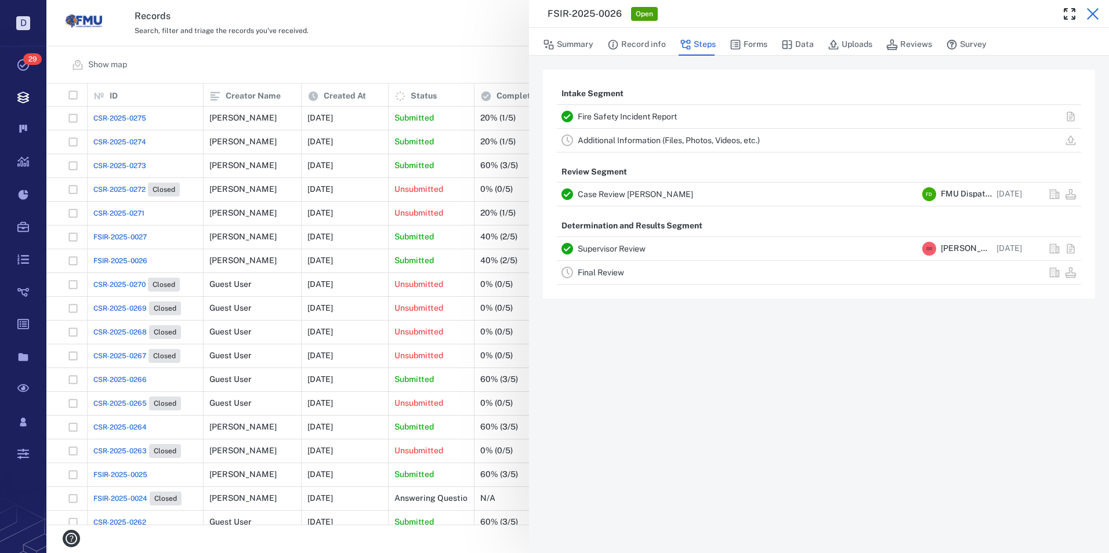
click at [1092, 10] on icon "button" at bounding box center [1093, 14] width 14 height 14
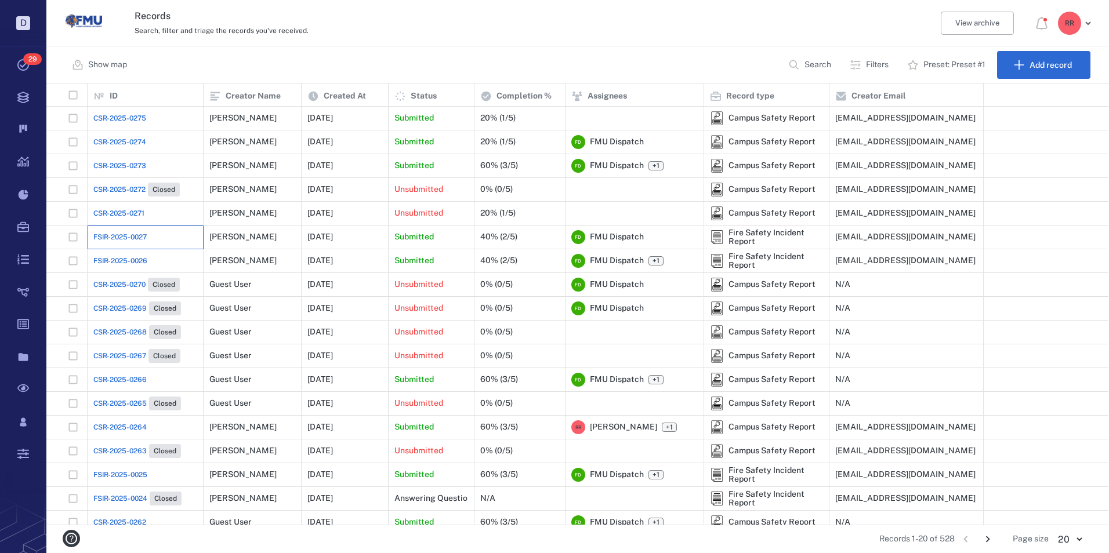
click at [129, 231] on div "FSIR-2025-0027" at bounding box center [145, 237] width 104 height 23
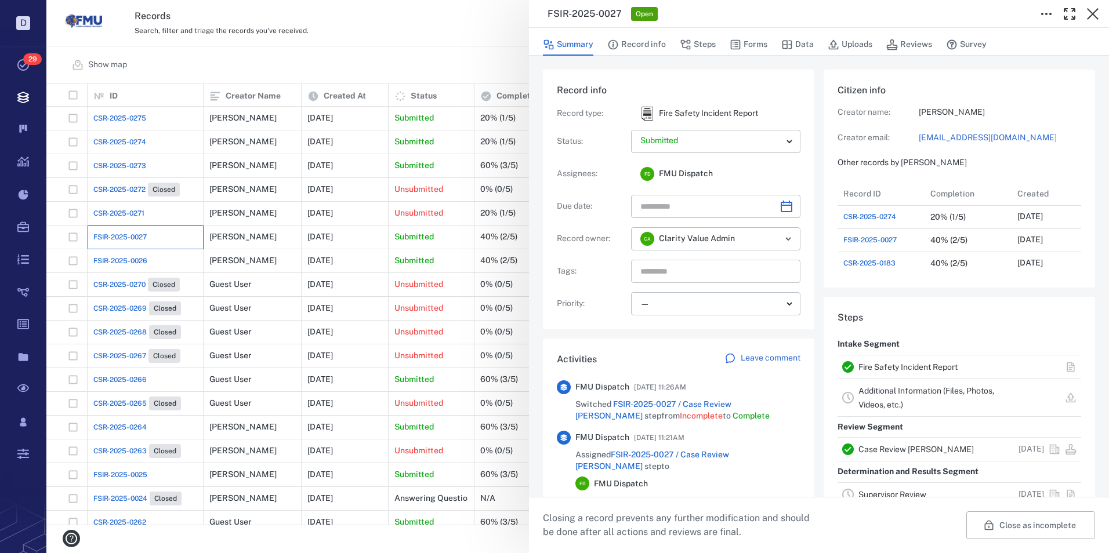
scroll to position [93, 222]
click at [873, 448] on link "Case Review [PERSON_NAME]" at bounding box center [915, 449] width 115 height 9
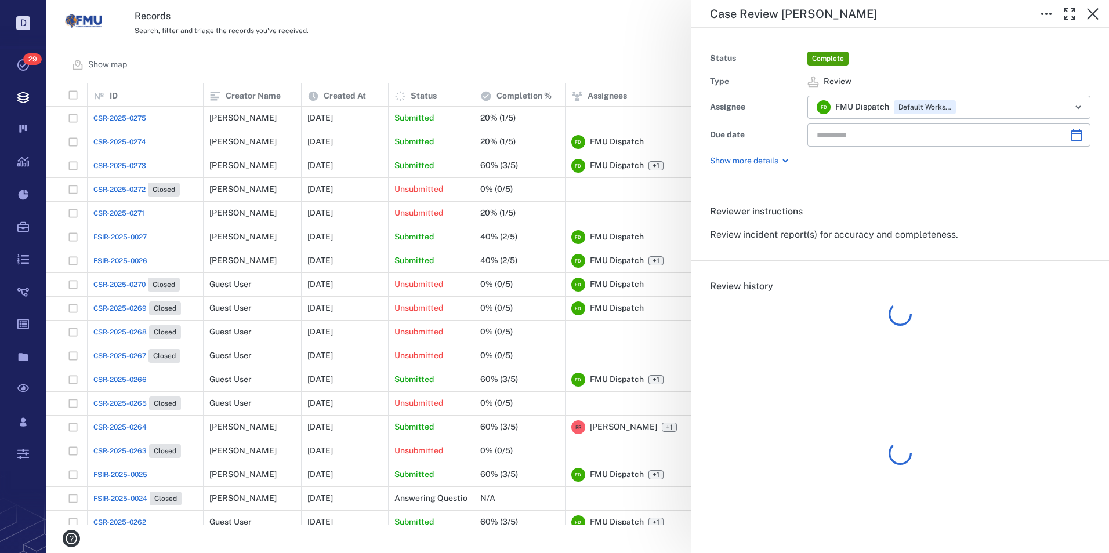
type input "**********"
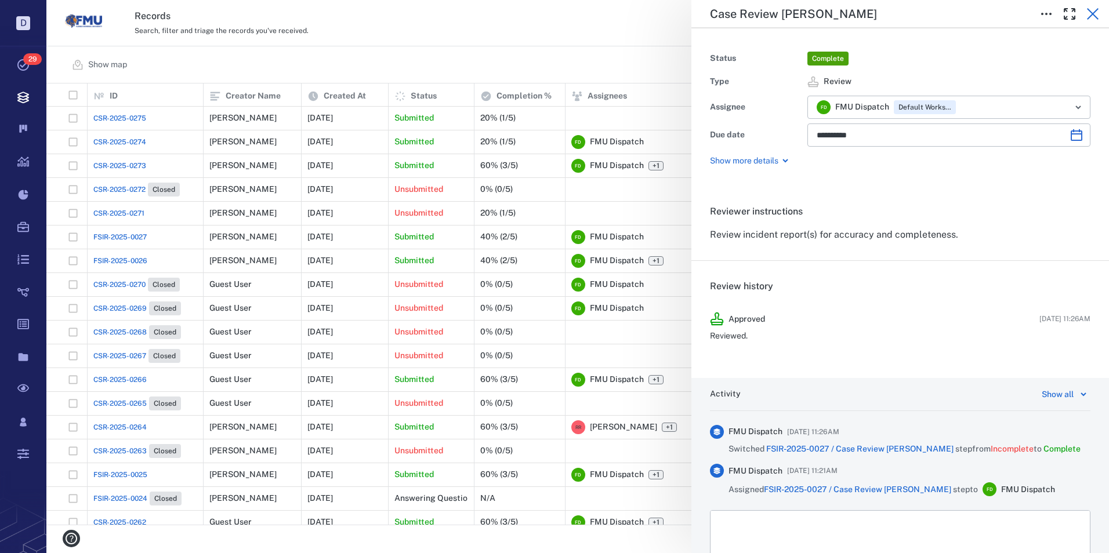
click at [1093, 11] on icon "button" at bounding box center [1093, 14] width 14 height 14
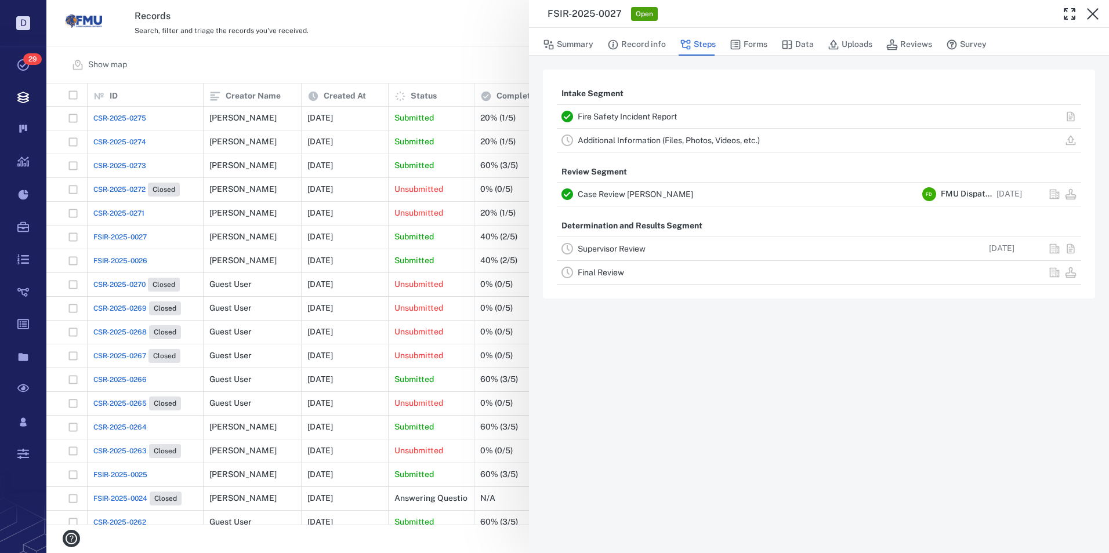
click at [644, 118] on link "Fire Safety Incident Report" at bounding box center [627, 116] width 99 height 9
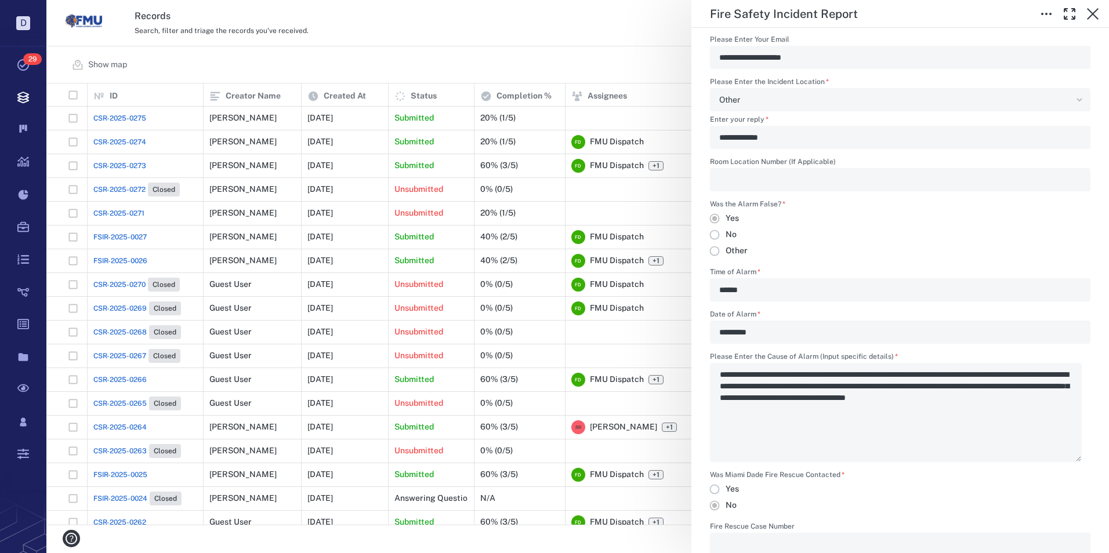
scroll to position [580, 0]
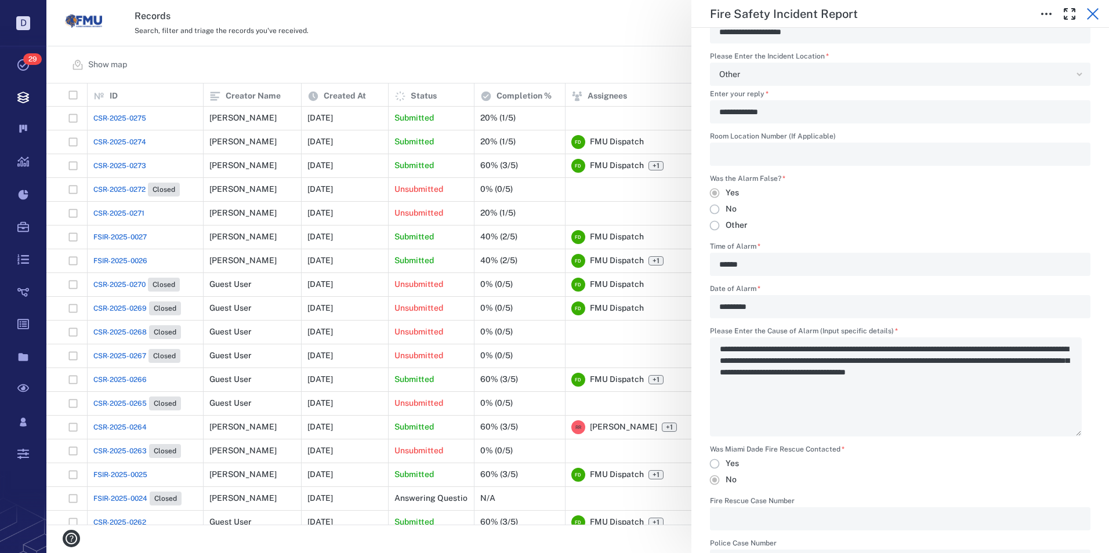
click at [1093, 12] on icon "button" at bounding box center [1093, 14] width 14 height 14
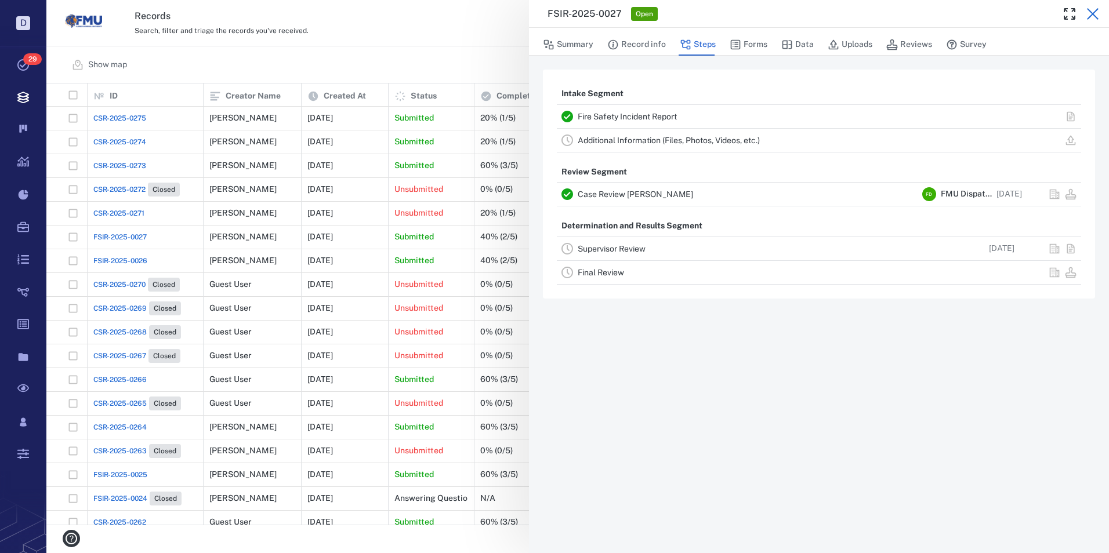
click at [1089, 14] on icon "button" at bounding box center [1093, 14] width 14 height 14
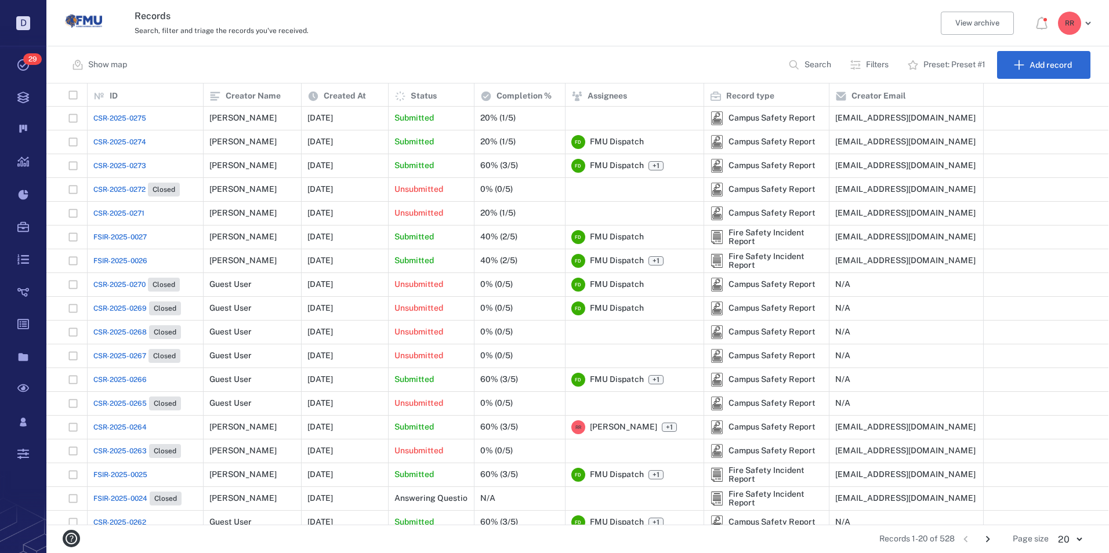
click at [132, 114] on span "CSR-2025-0275" at bounding box center [119, 118] width 53 height 10
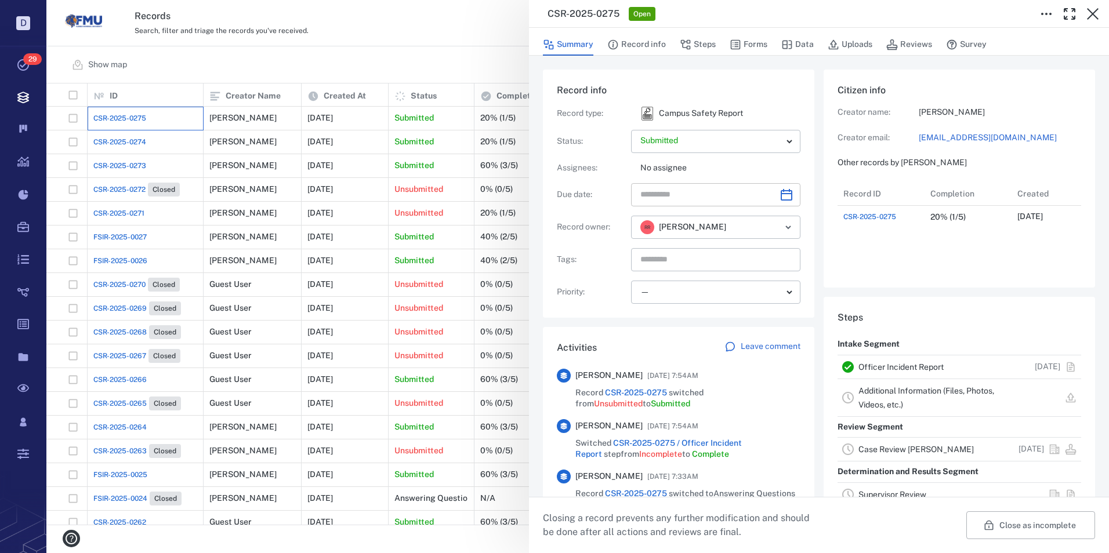
scroll to position [9, 9]
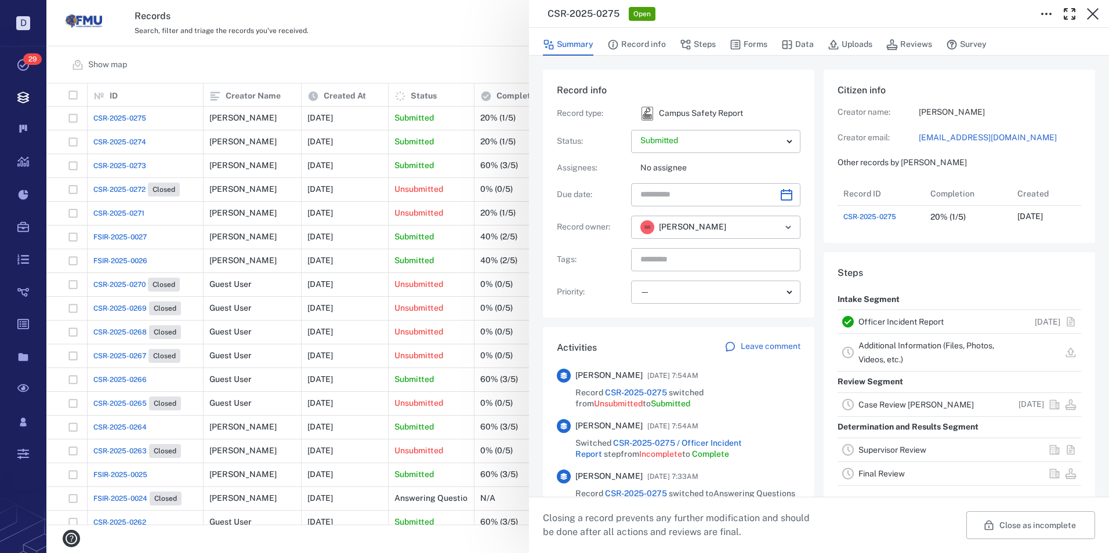
click at [893, 326] on link "Officer Incident Report" at bounding box center [900, 321] width 85 height 9
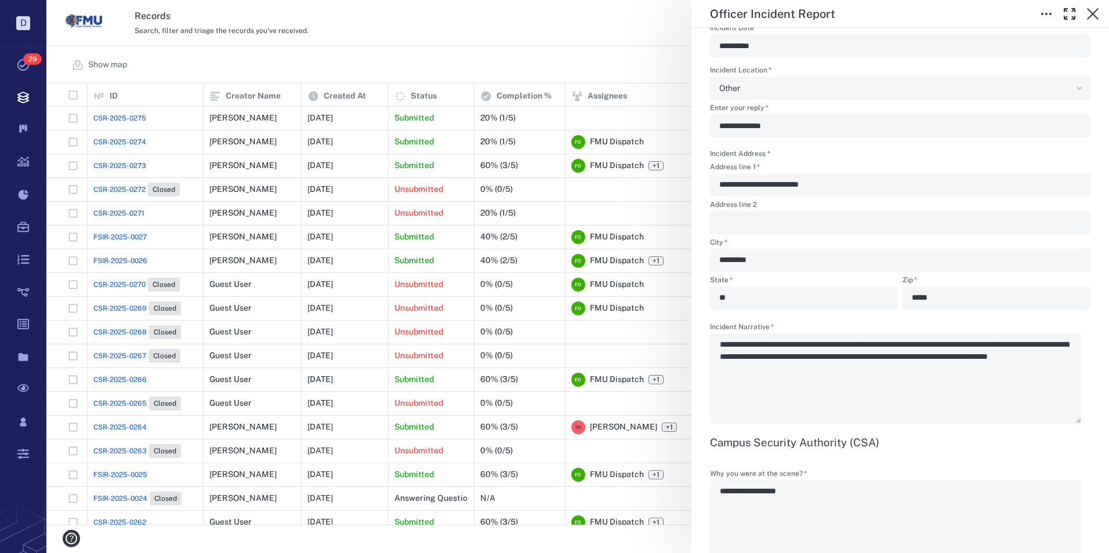
scroll to position [1044, 0]
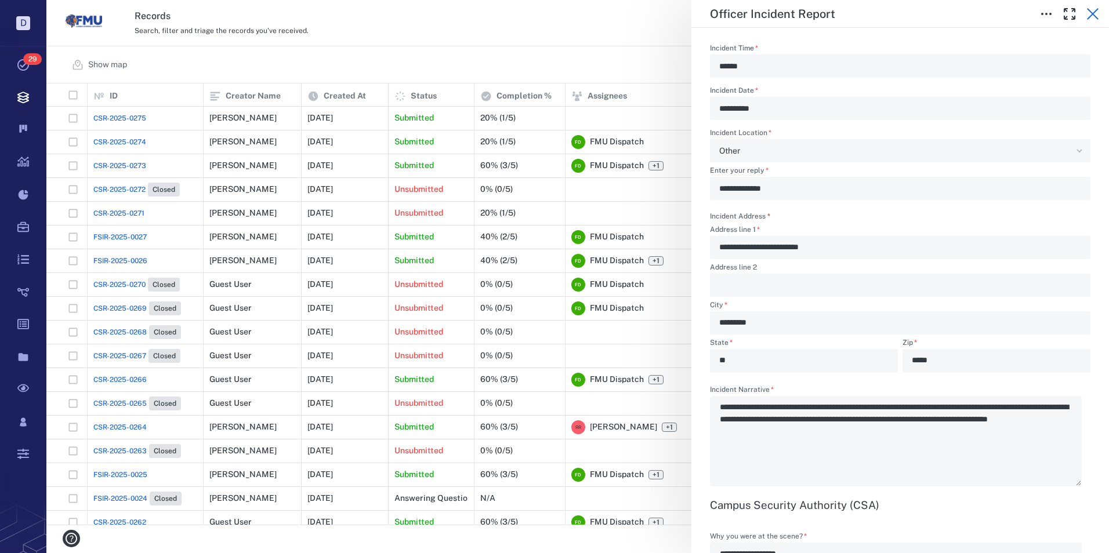
click at [1091, 13] on icon "button" at bounding box center [1093, 14] width 12 height 12
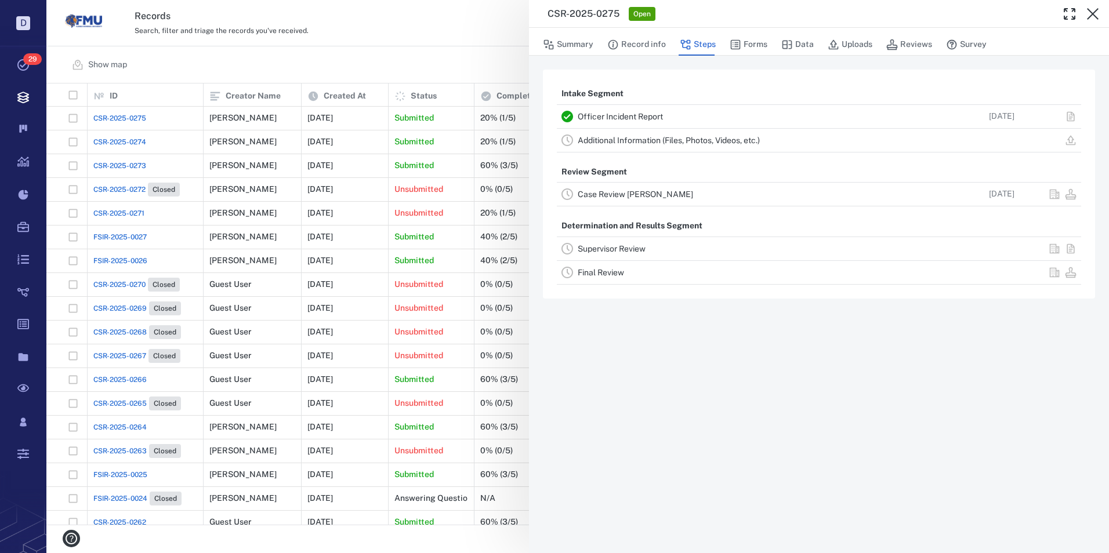
click at [1094, 17] on icon "button" at bounding box center [1093, 14] width 14 height 14
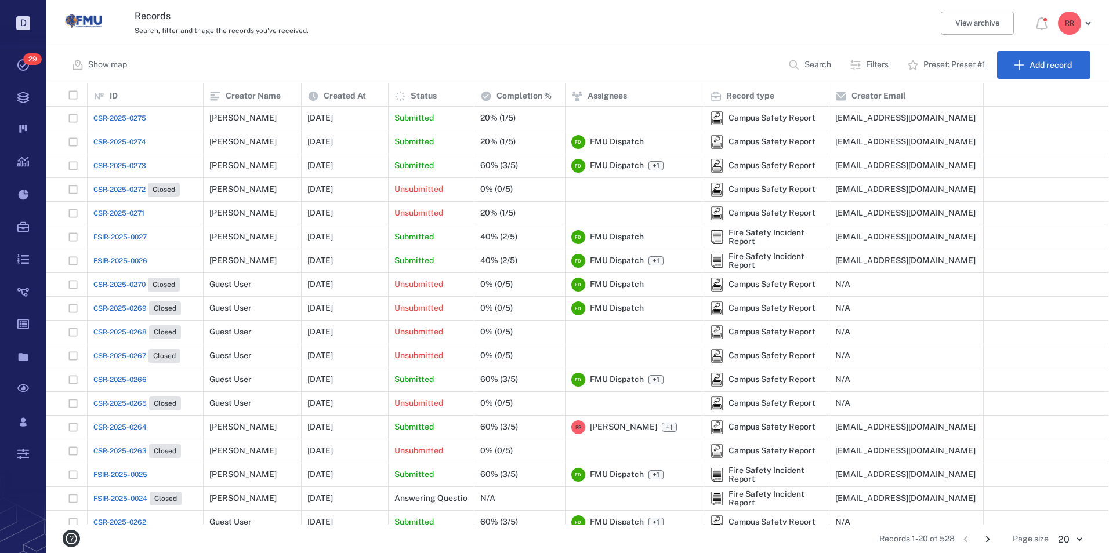
click at [117, 141] on span "CSR-2025-0274" at bounding box center [119, 142] width 53 height 10
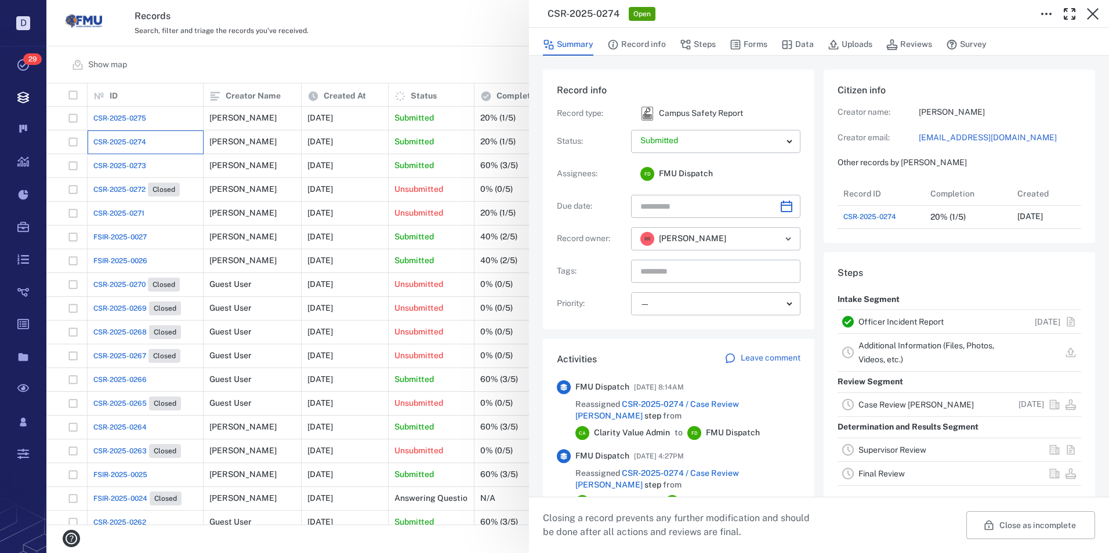
scroll to position [93, 222]
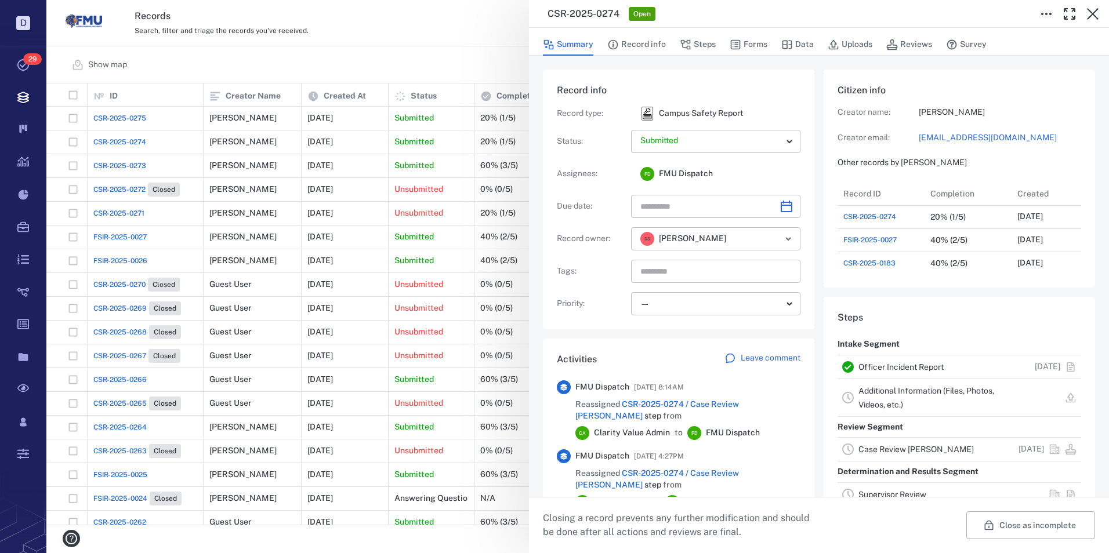
click at [875, 364] on link "Officer Incident Report" at bounding box center [900, 366] width 85 height 9
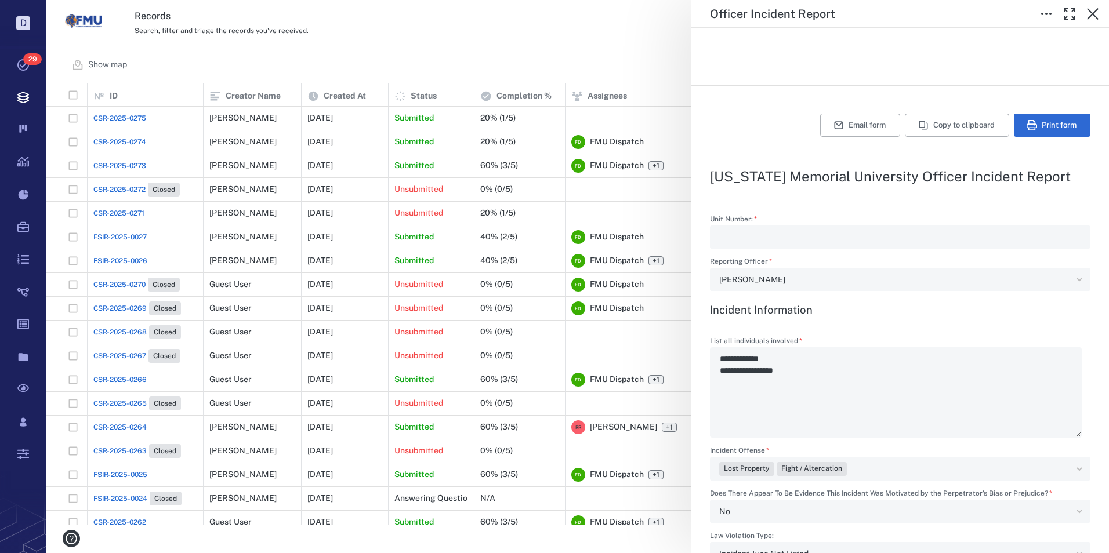
scroll to position [232, 0]
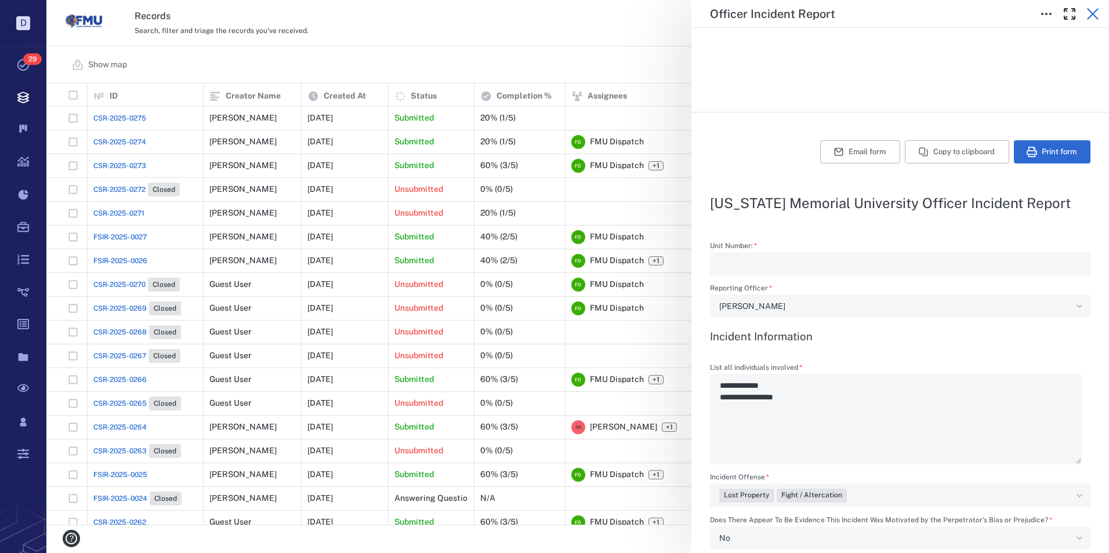
click at [1092, 12] on icon "button" at bounding box center [1093, 14] width 14 height 14
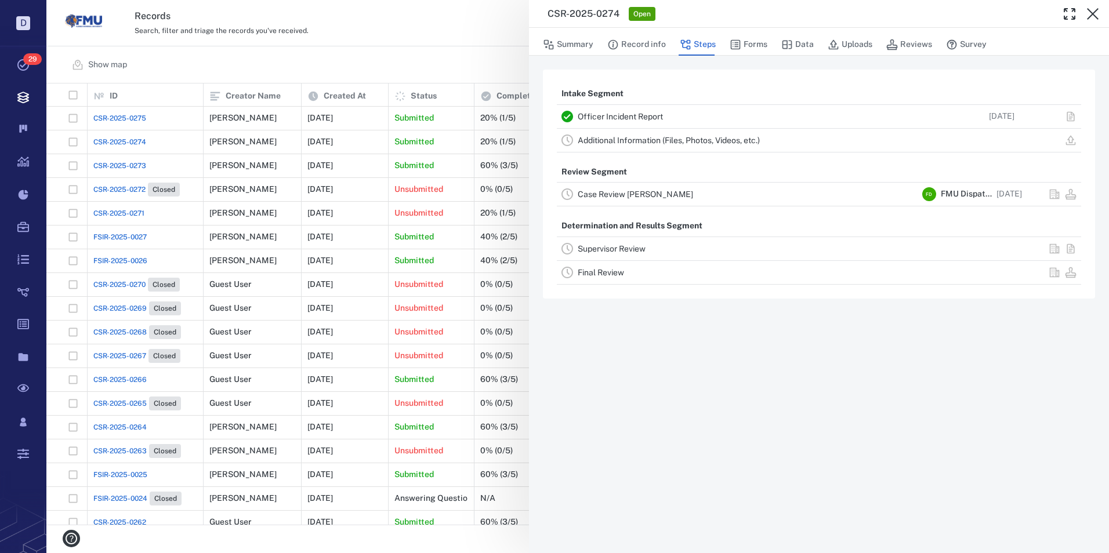
drag, startPoint x: 1092, startPoint y: 17, endPoint x: 1000, endPoint y: 72, distance: 106.9
click at [1092, 17] on icon "button" at bounding box center [1093, 14] width 14 height 14
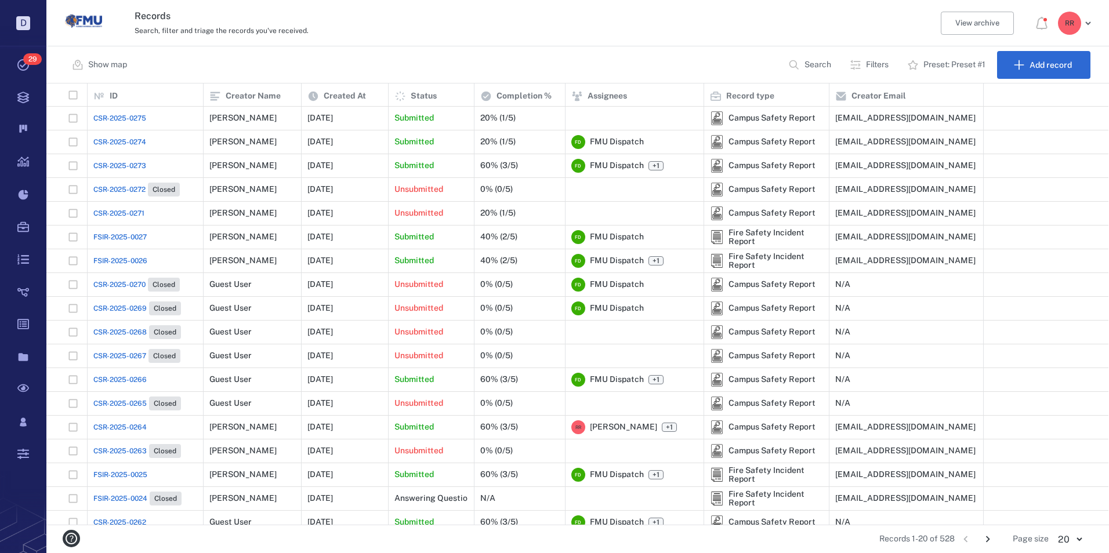
click at [107, 235] on span "FSIR-2025-0027" at bounding box center [119, 237] width 53 height 10
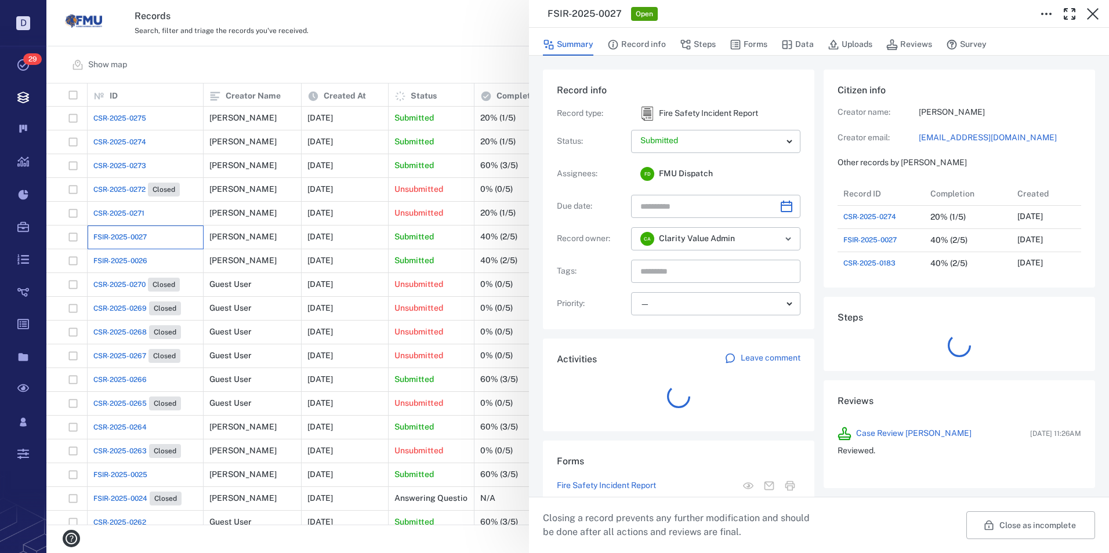
scroll to position [93, 222]
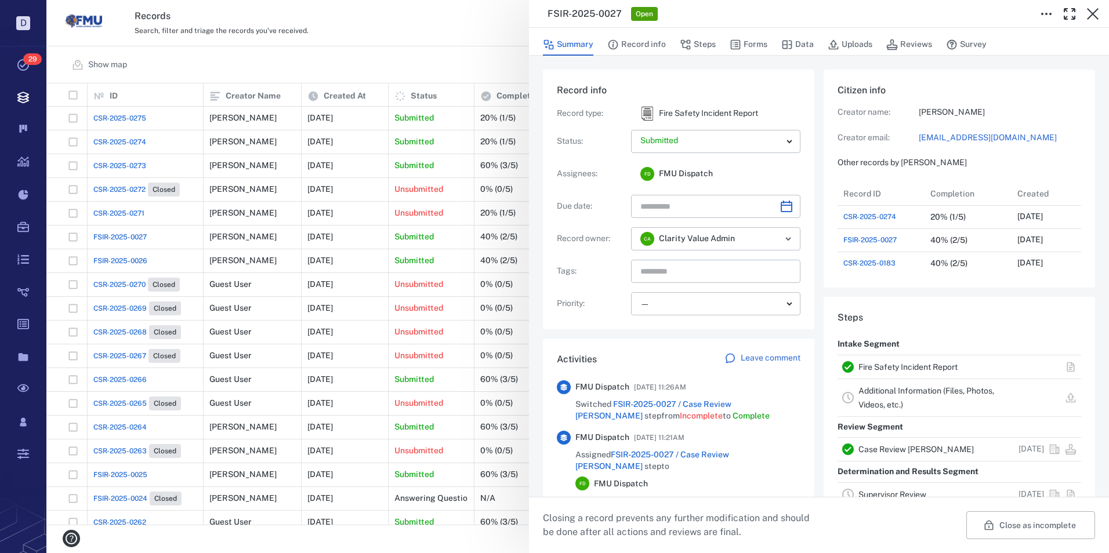
click at [879, 368] on link "Fire Safety Incident Report" at bounding box center [907, 366] width 99 height 9
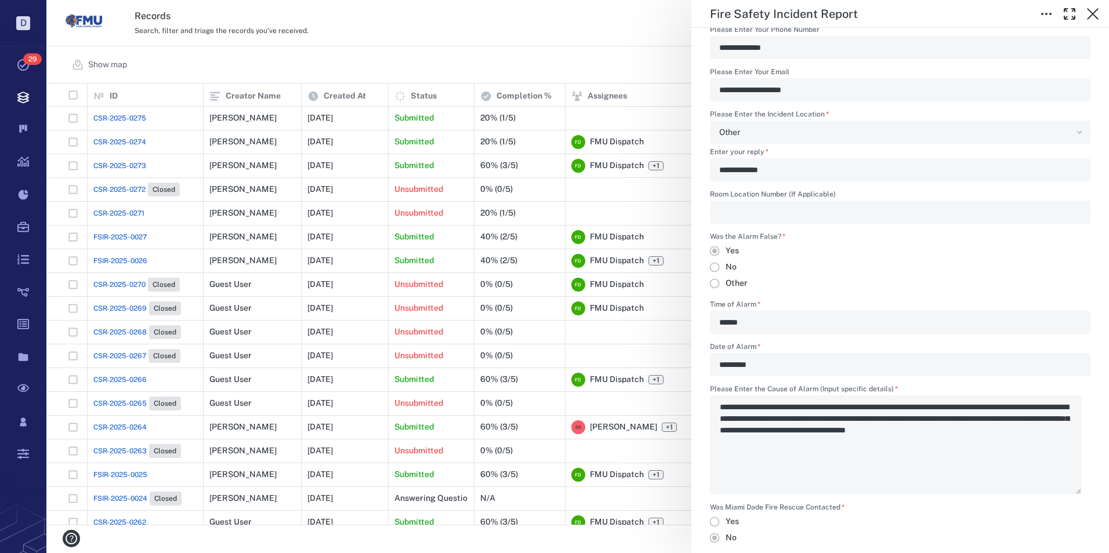
scroll to position [696, 0]
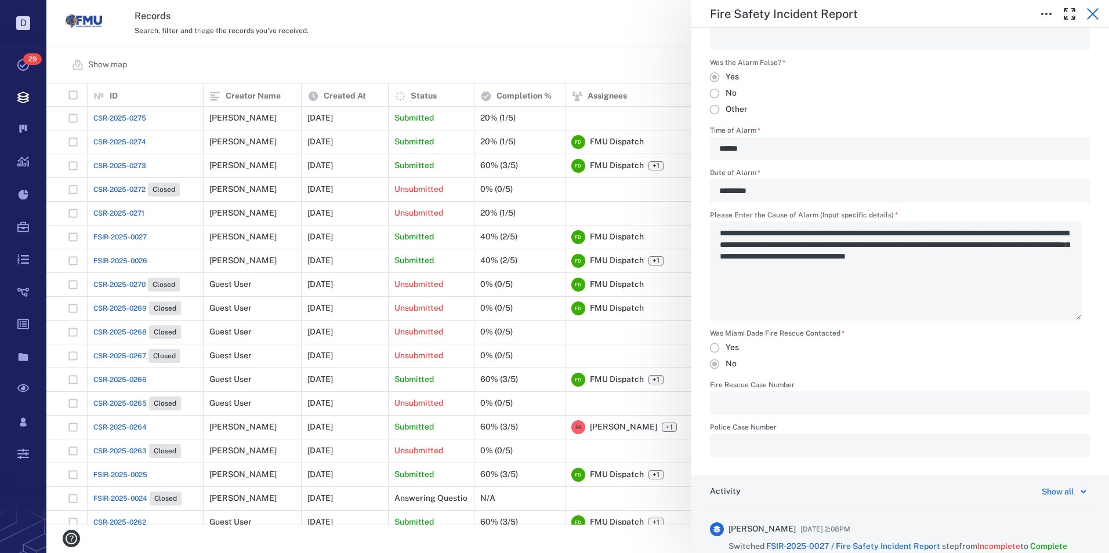
click at [1091, 10] on icon "button" at bounding box center [1093, 14] width 14 height 14
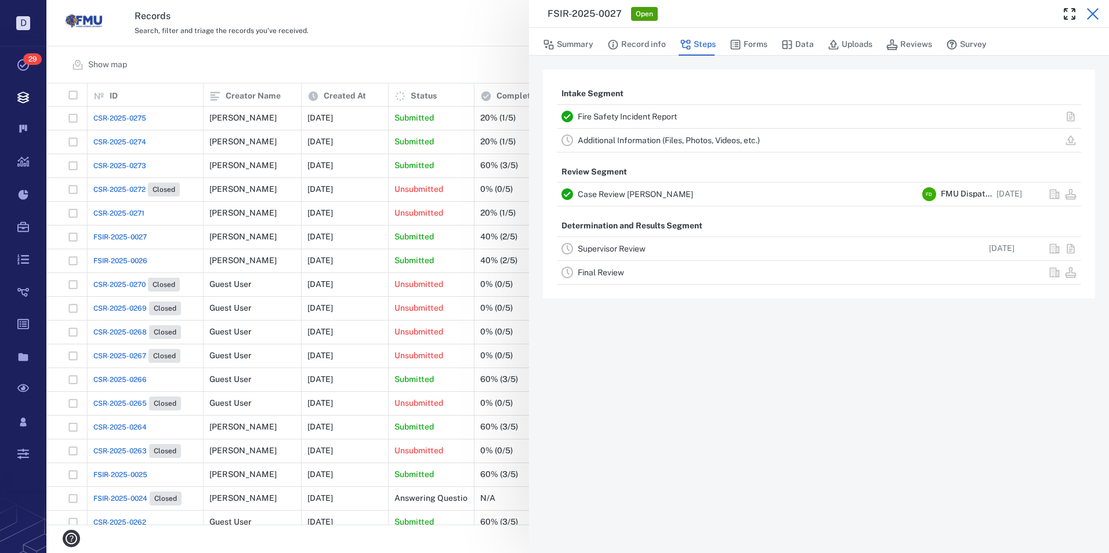
click at [1087, 13] on icon "button" at bounding box center [1093, 14] width 14 height 14
